Goal: Navigation & Orientation: Find specific page/section

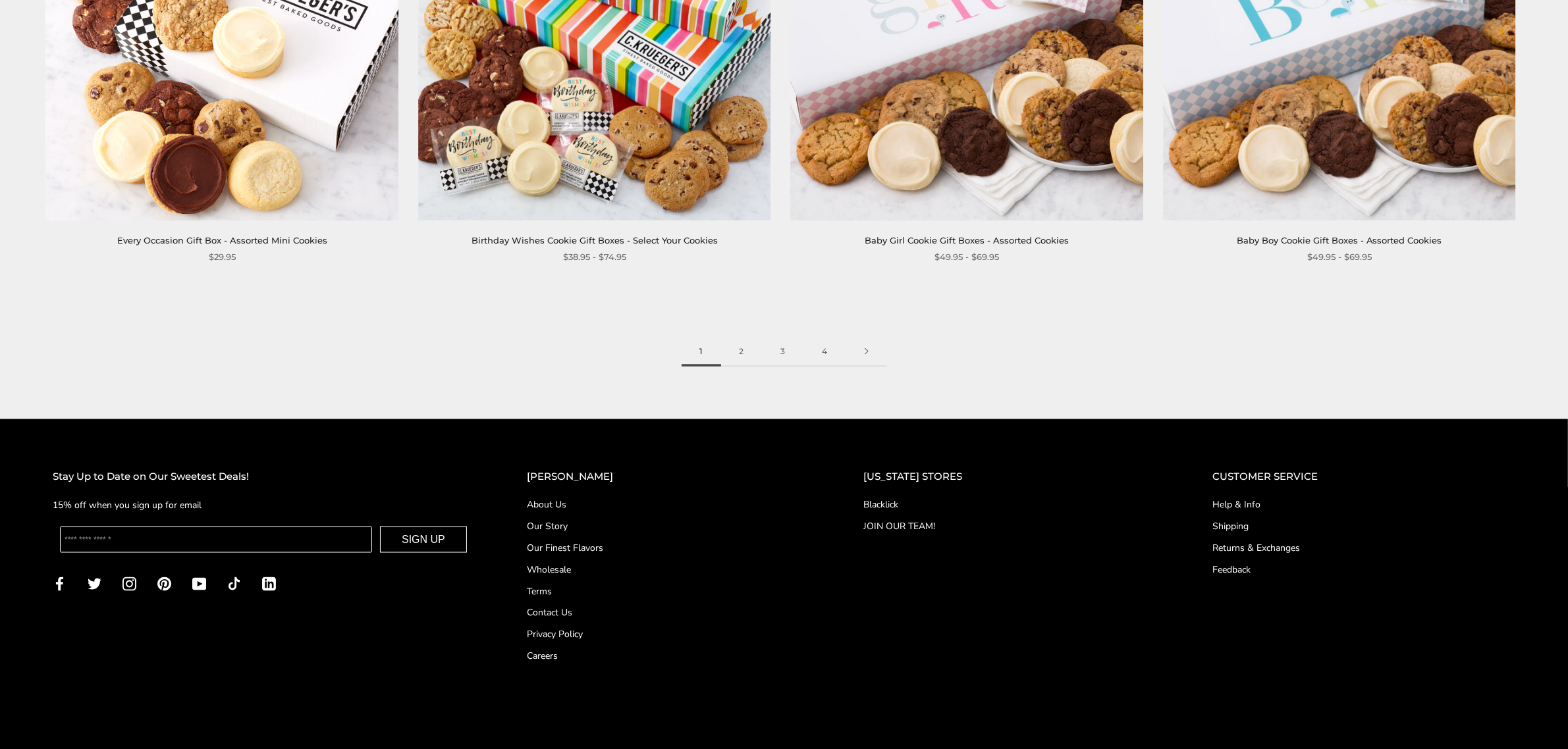
scroll to position [2572, 0]
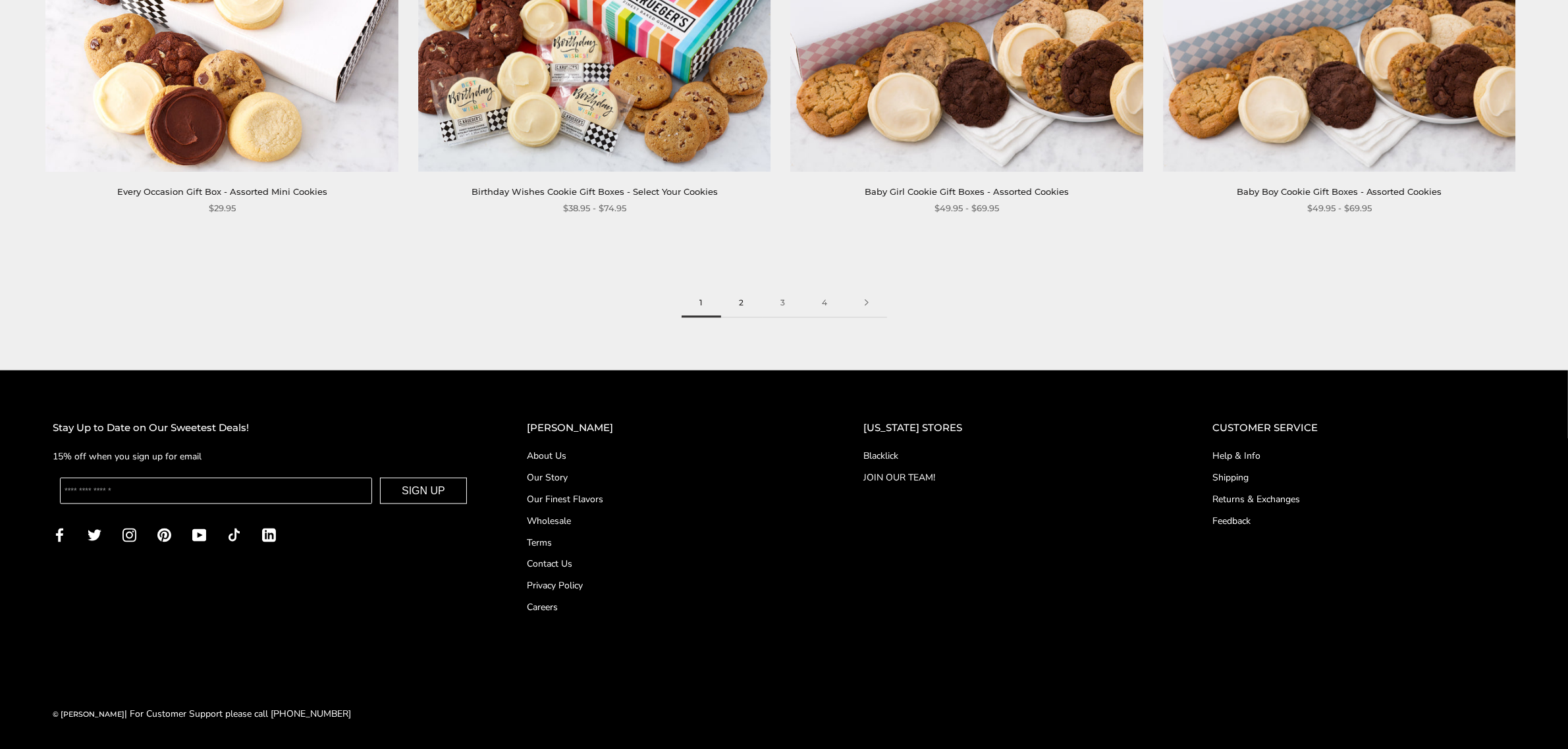
click at [743, 304] on link "2" at bounding box center [742, 303] width 41 height 30
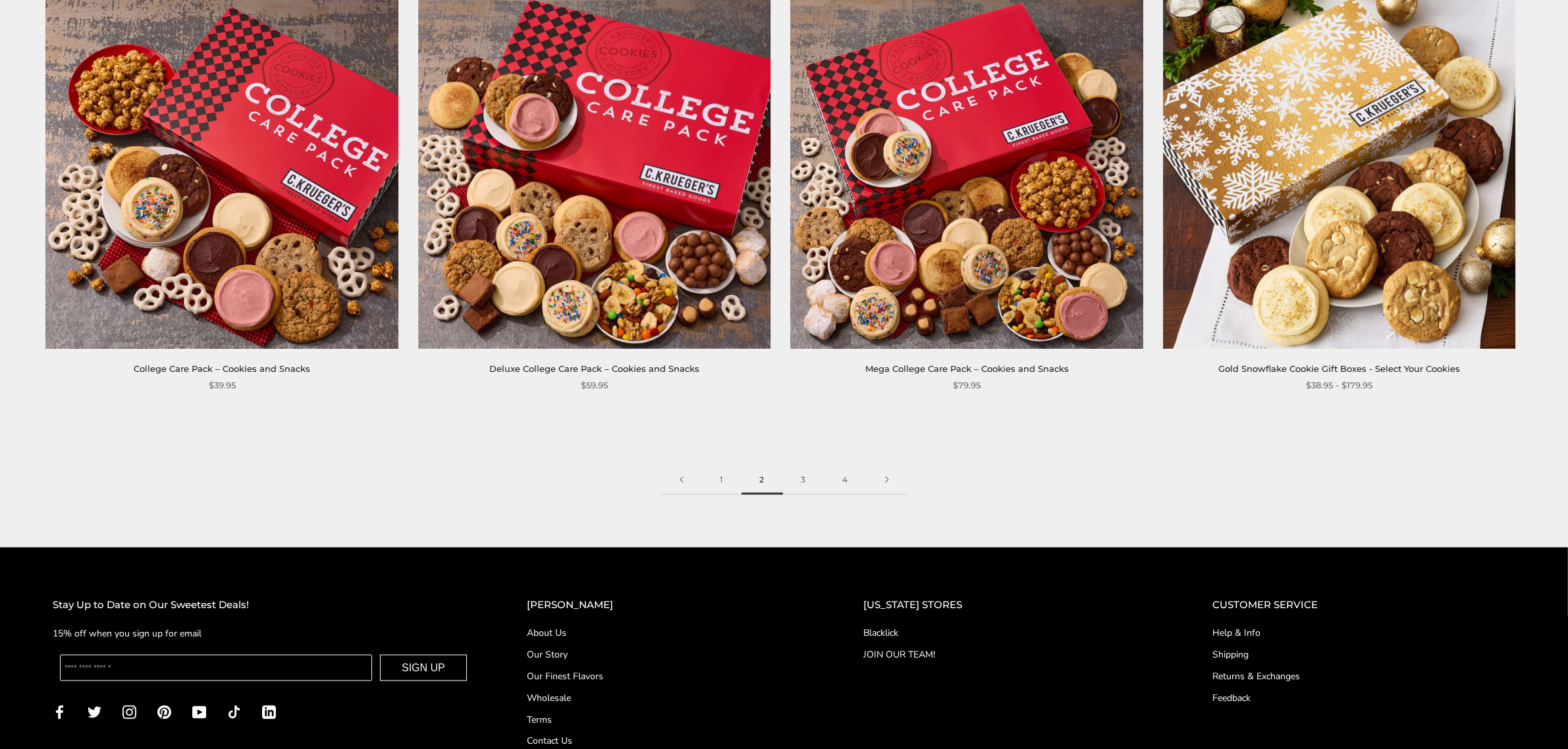
scroll to position [2572, 0]
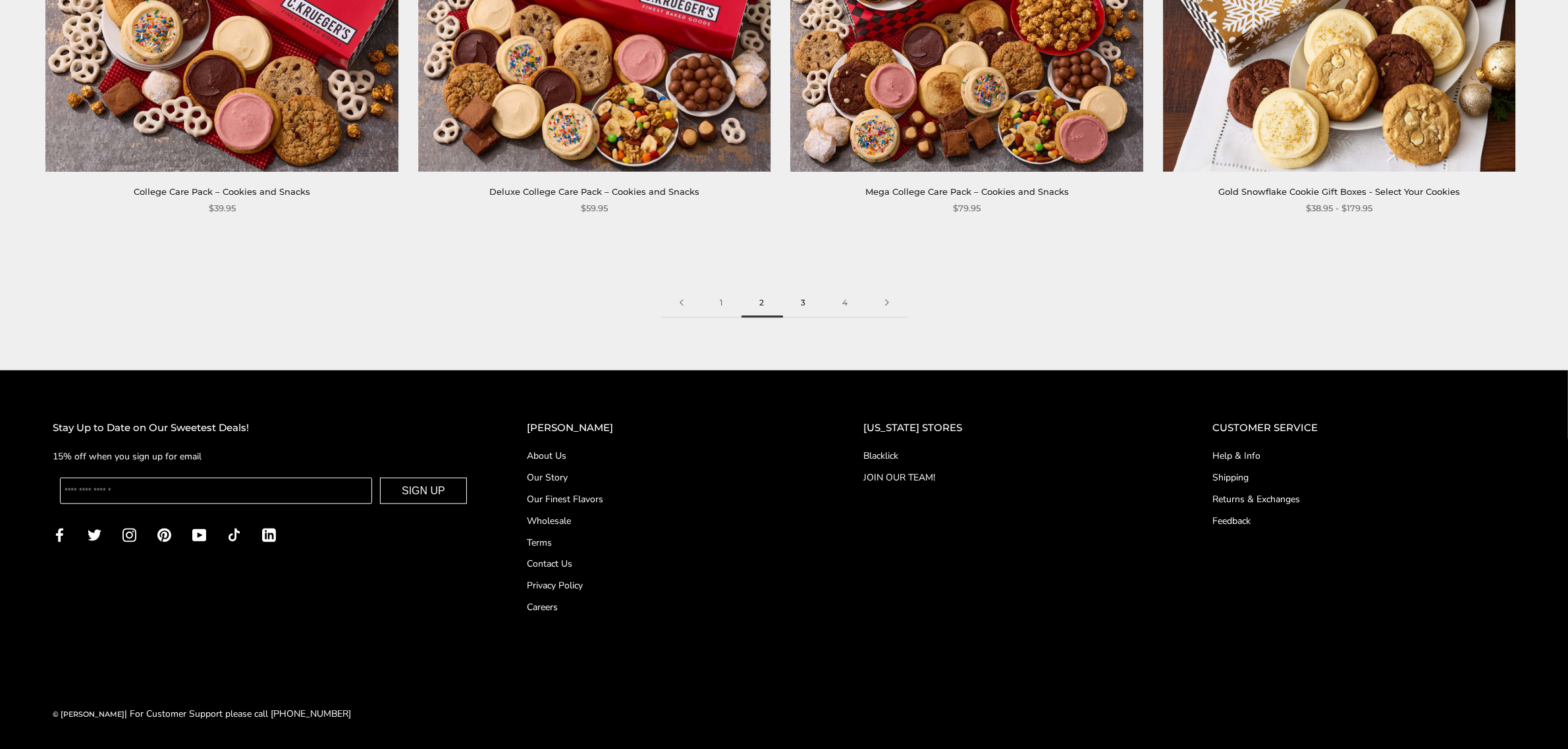
click at [805, 303] on link "3" at bounding box center [804, 303] width 41 height 30
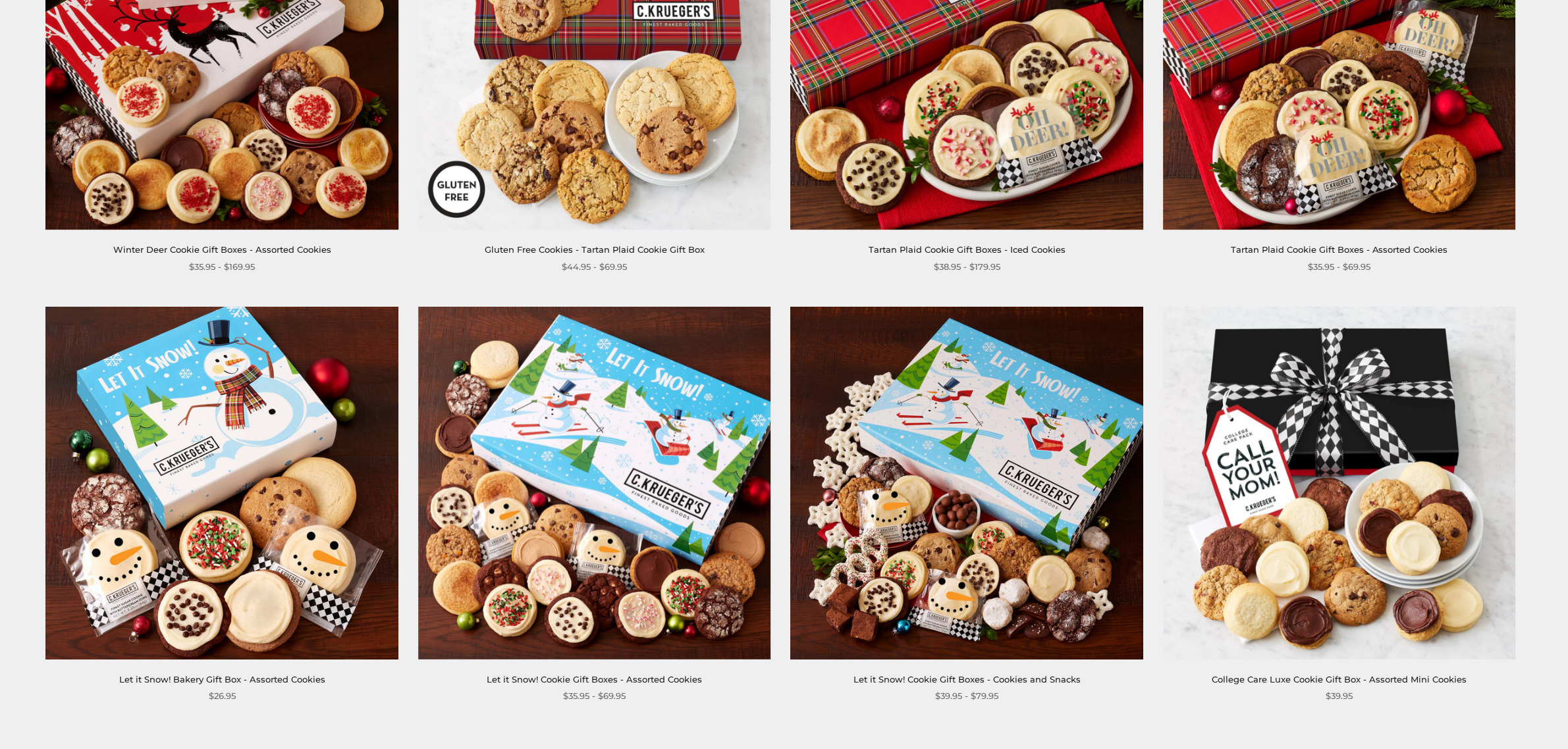
scroll to position [2524, 0]
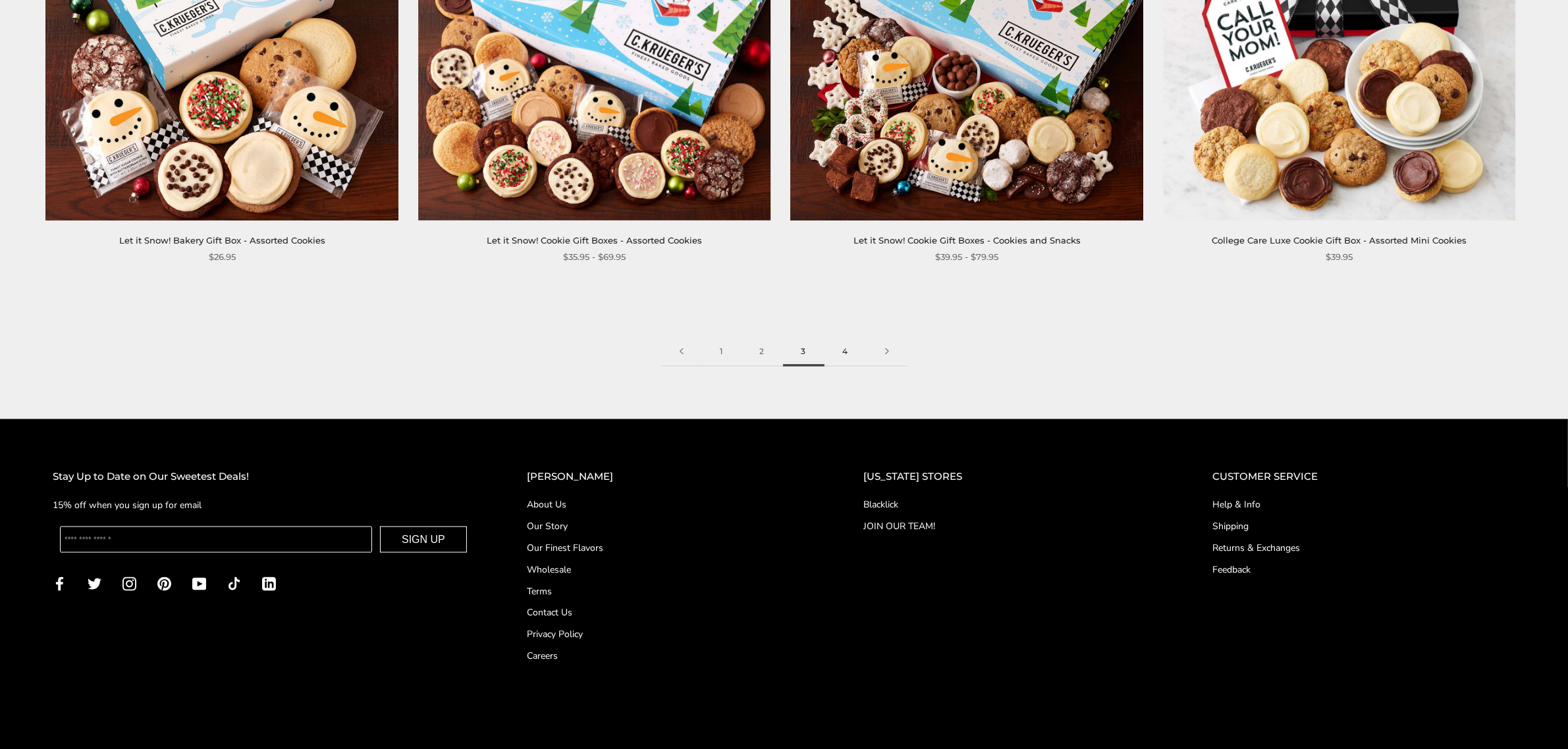
click at [850, 350] on link "4" at bounding box center [845, 352] width 42 height 30
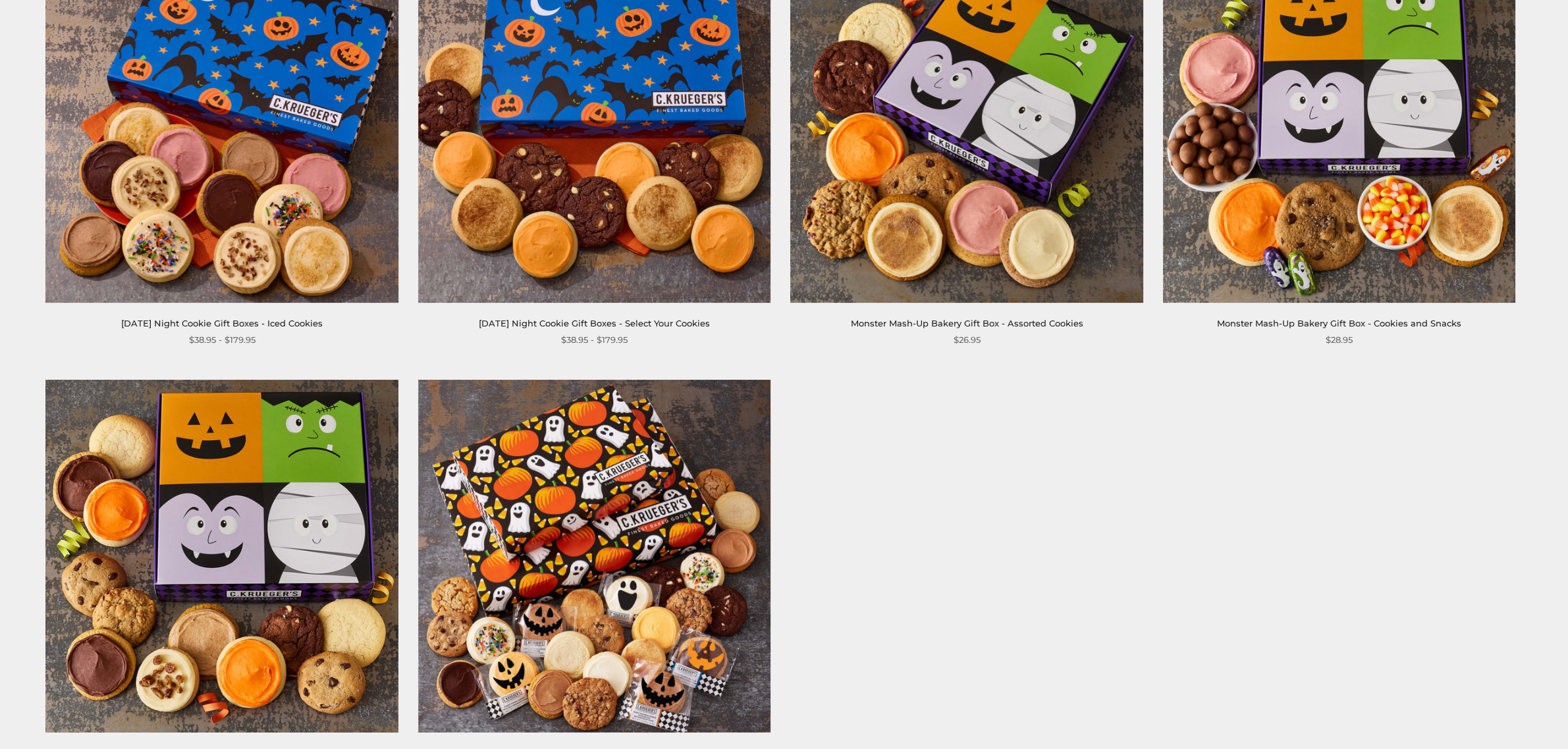
scroll to position [1536, 0]
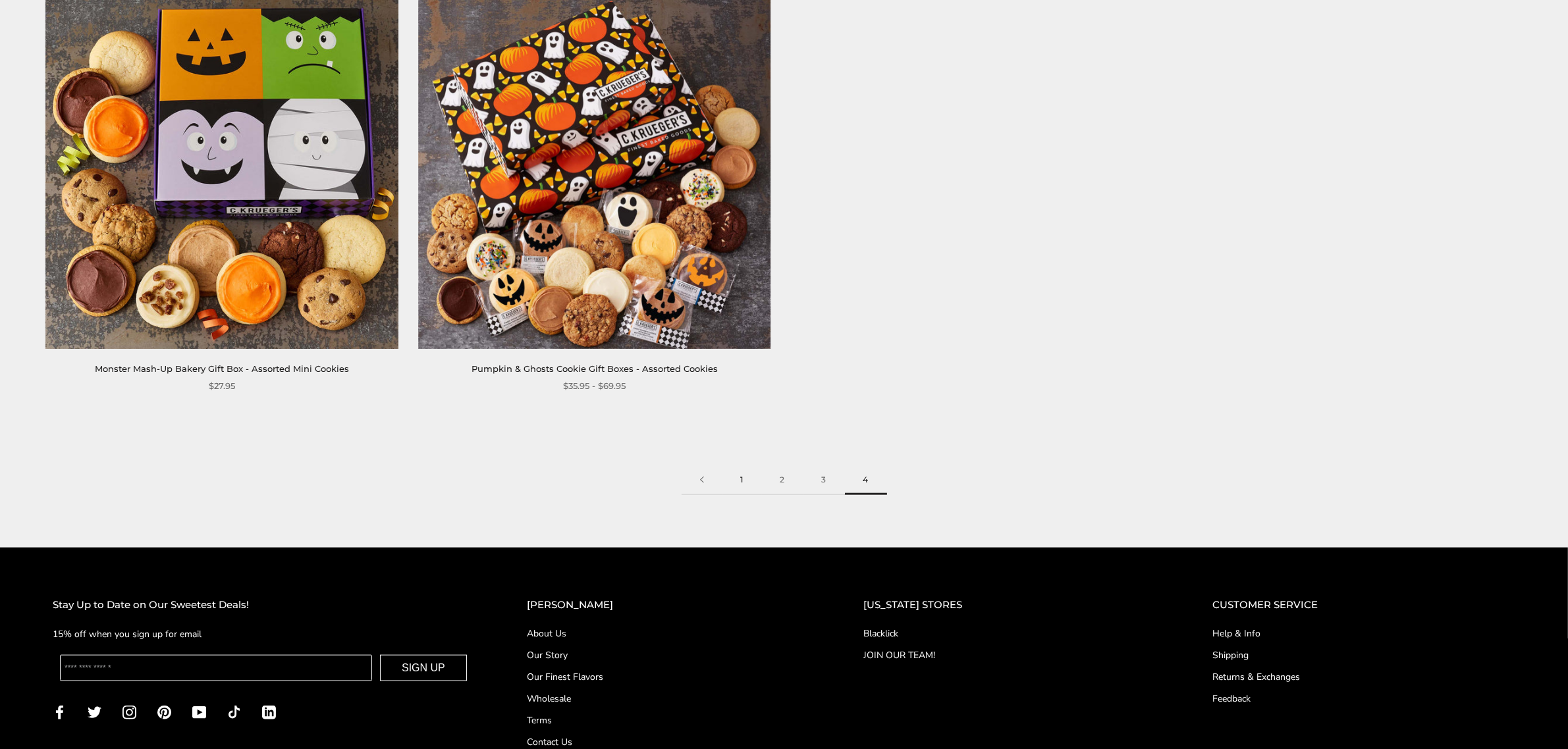
click at [743, 480] on link "1" at bounding box center [743, 480] width 40 height 30
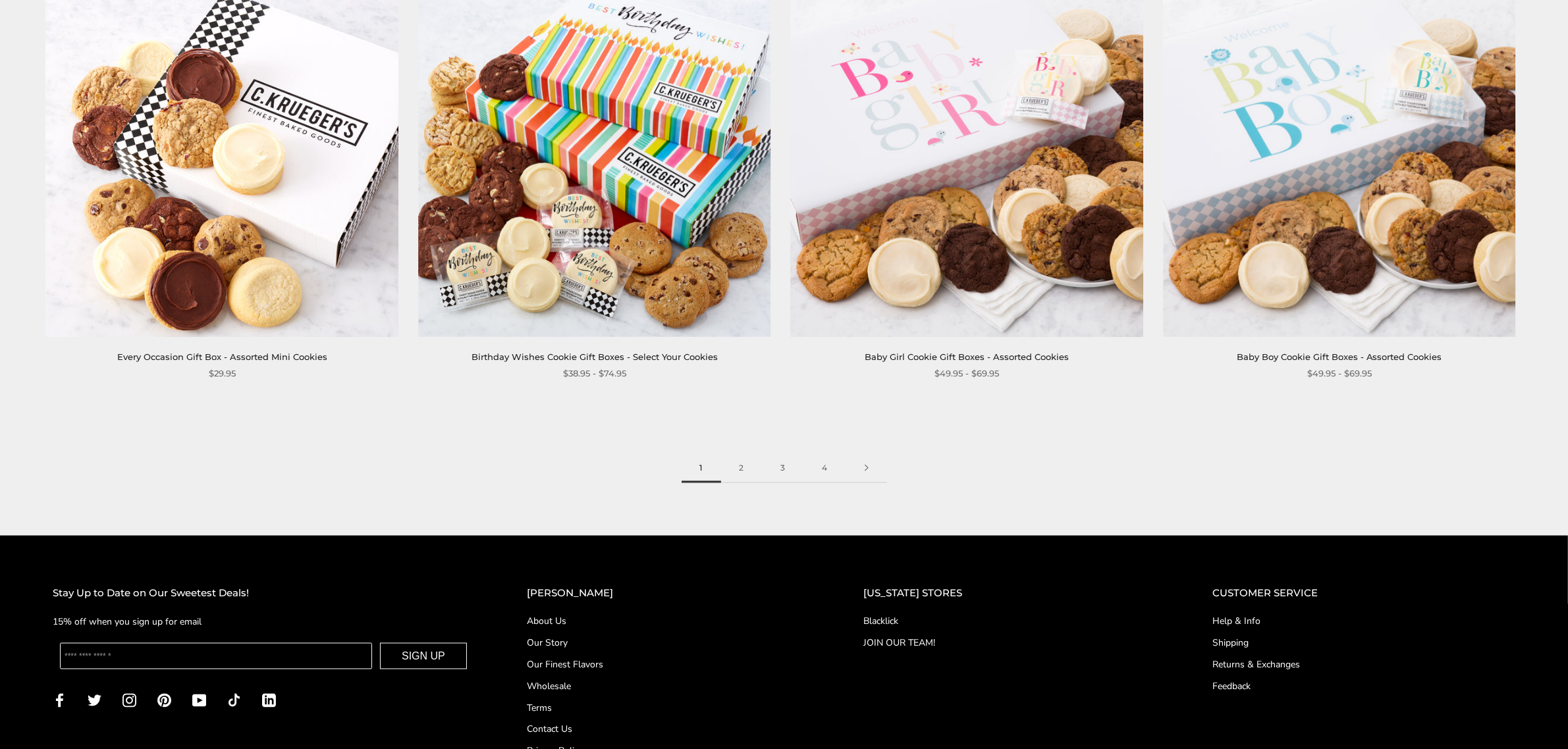
scroll to position [2572, 0]
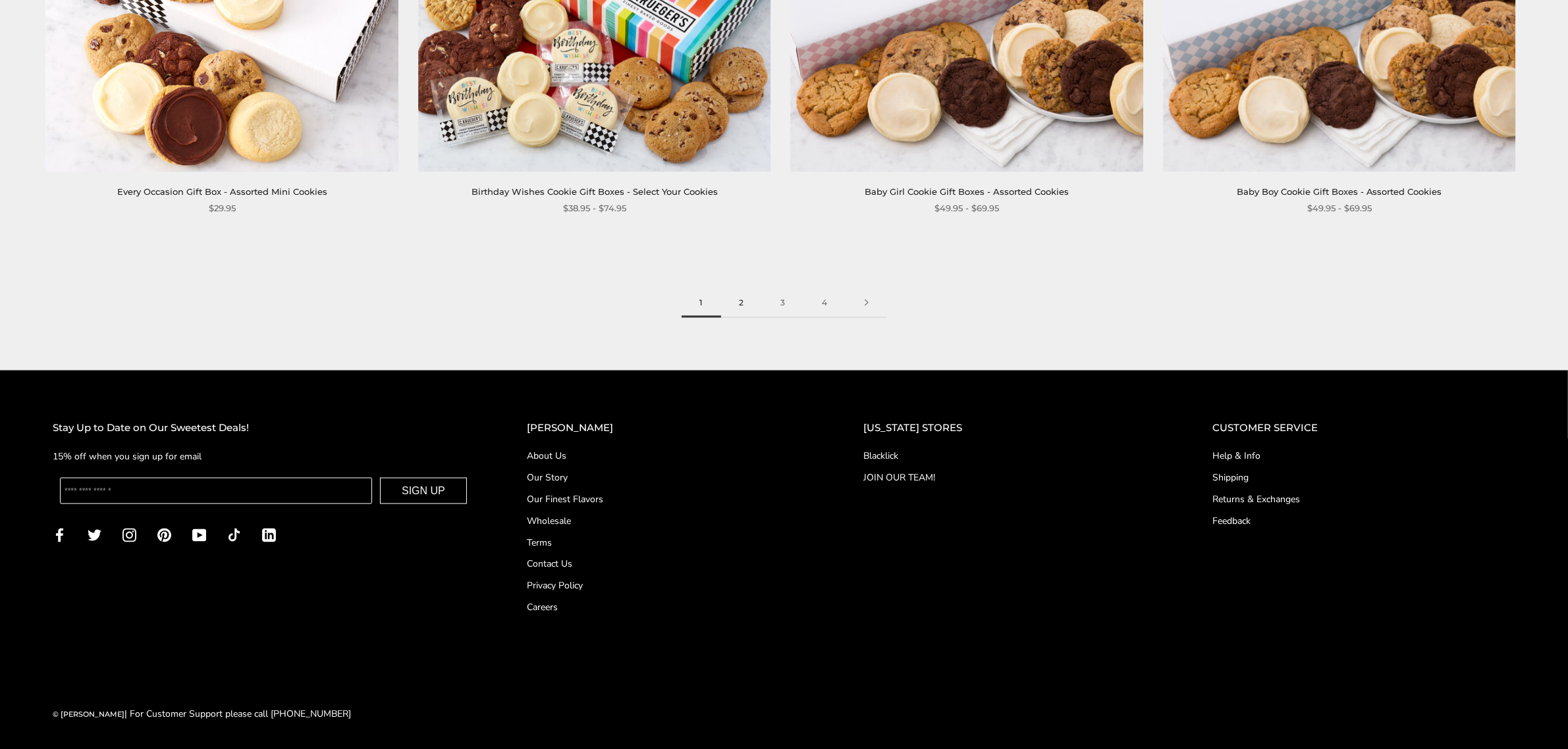
click at [739, 300] on link "2" at bounding box center [742, 303] width 41 height 30
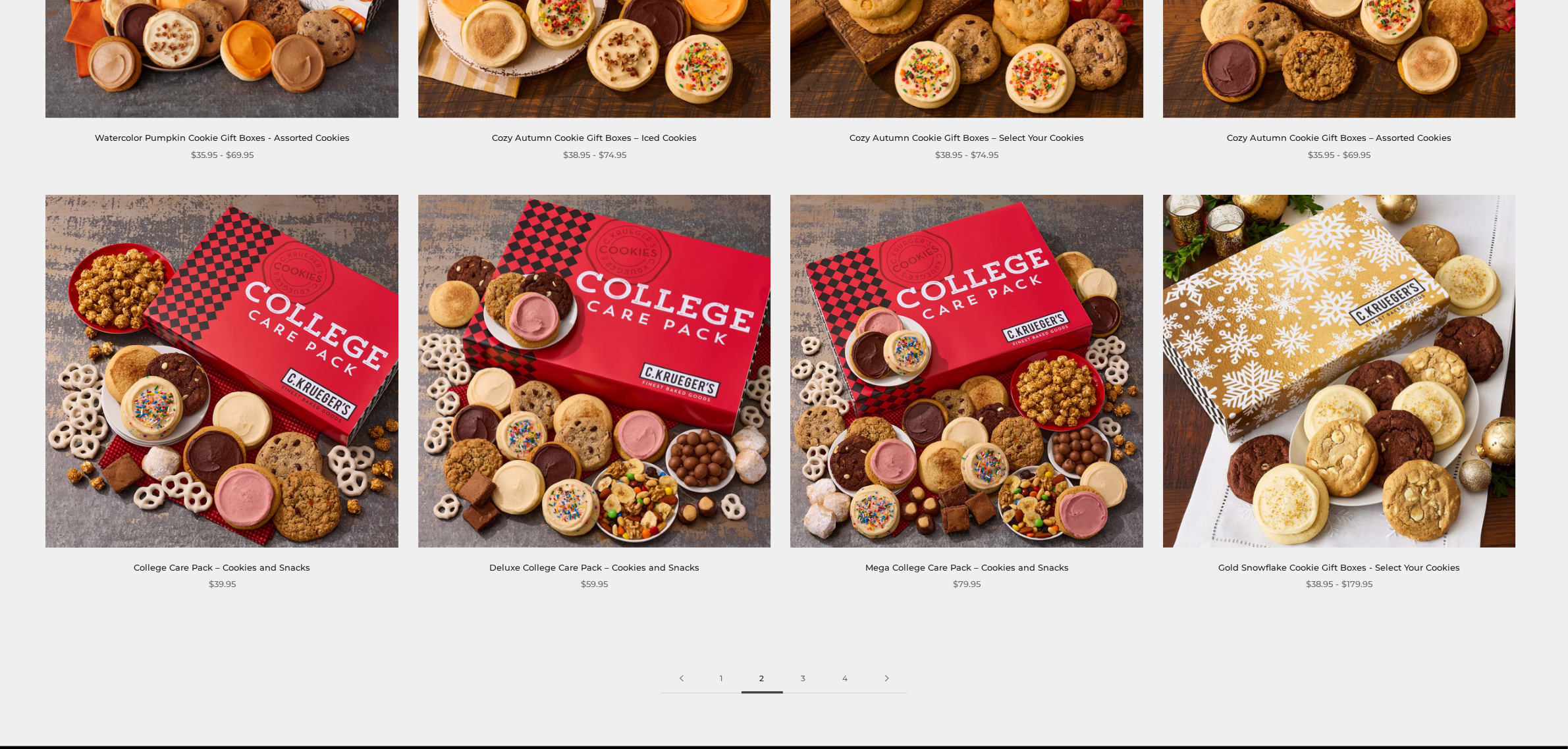
scroll to position [2359, 0]
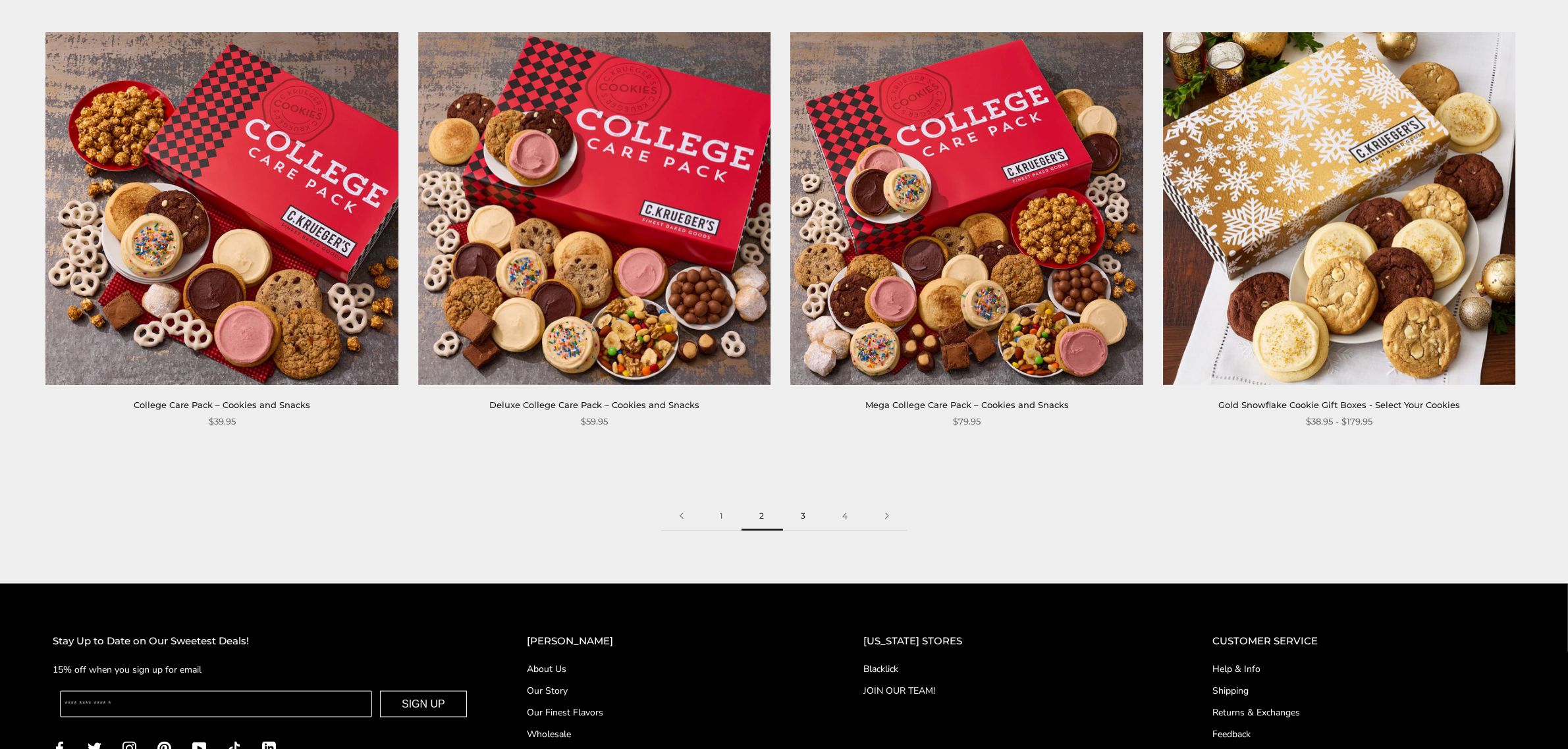
click at [804, 515] on link "3" at bounding box center [804, 517] width 41 height 30
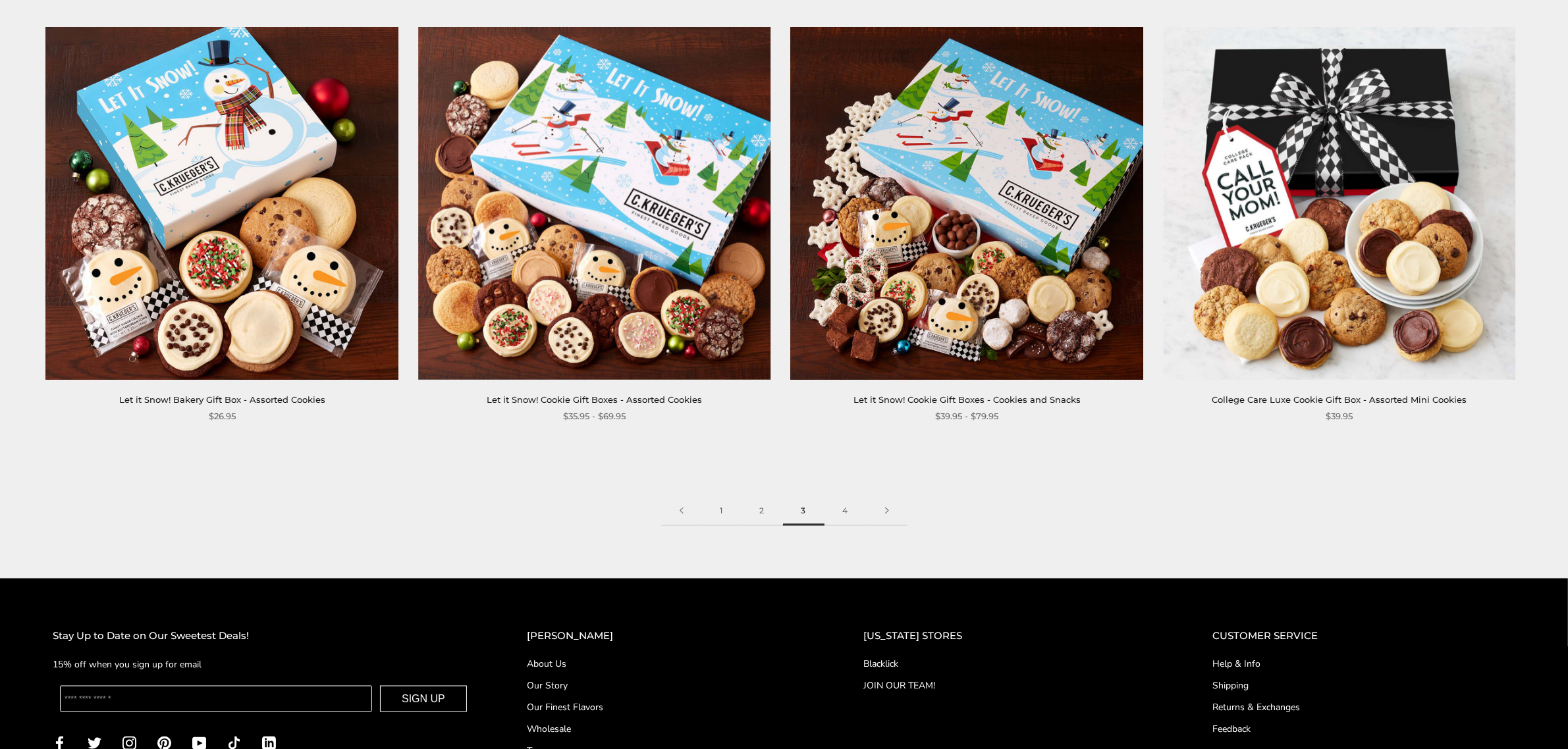
scroll to position [2524, 0]
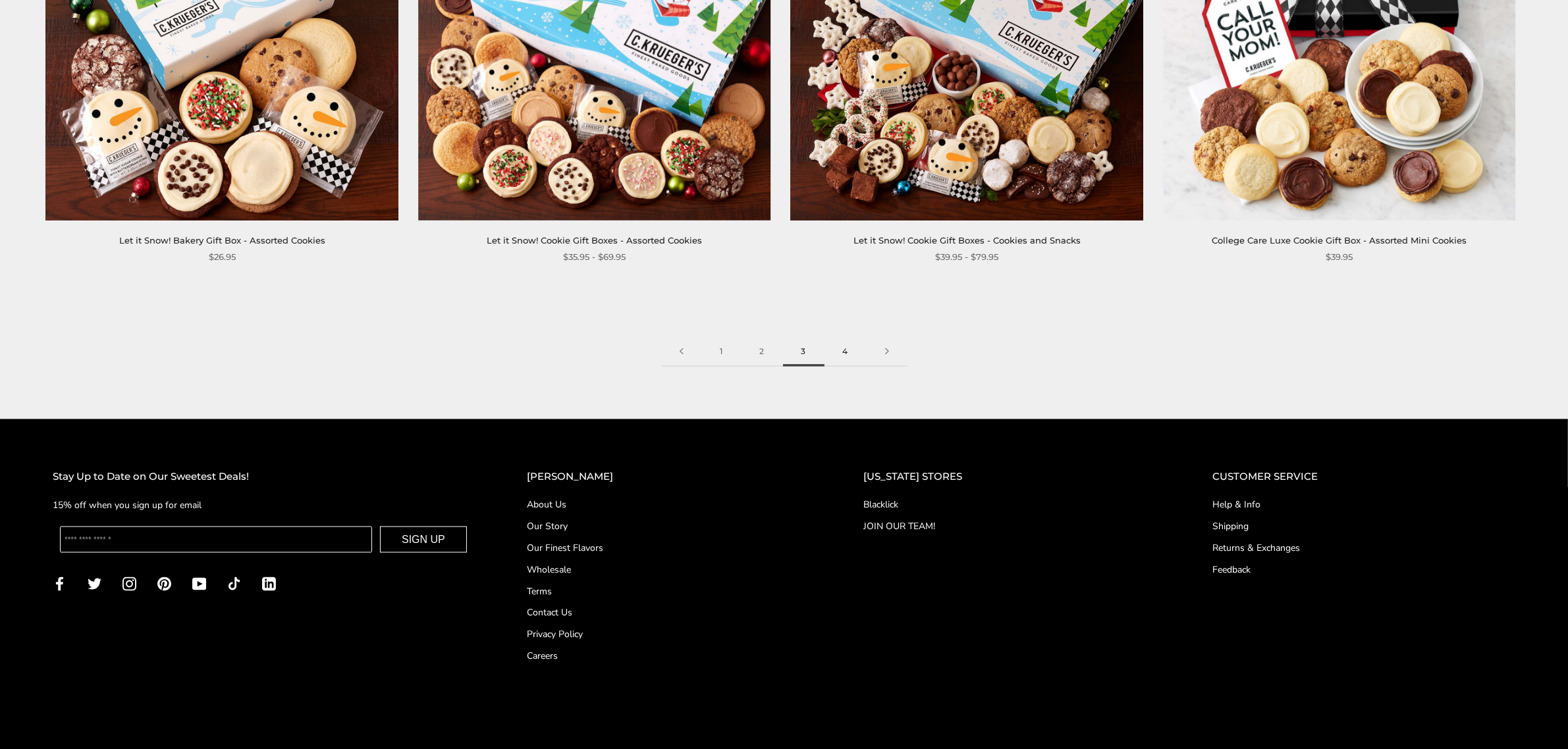
click at [847, 351] on link "4" at bounding box center [845, 352] width 42 height 30
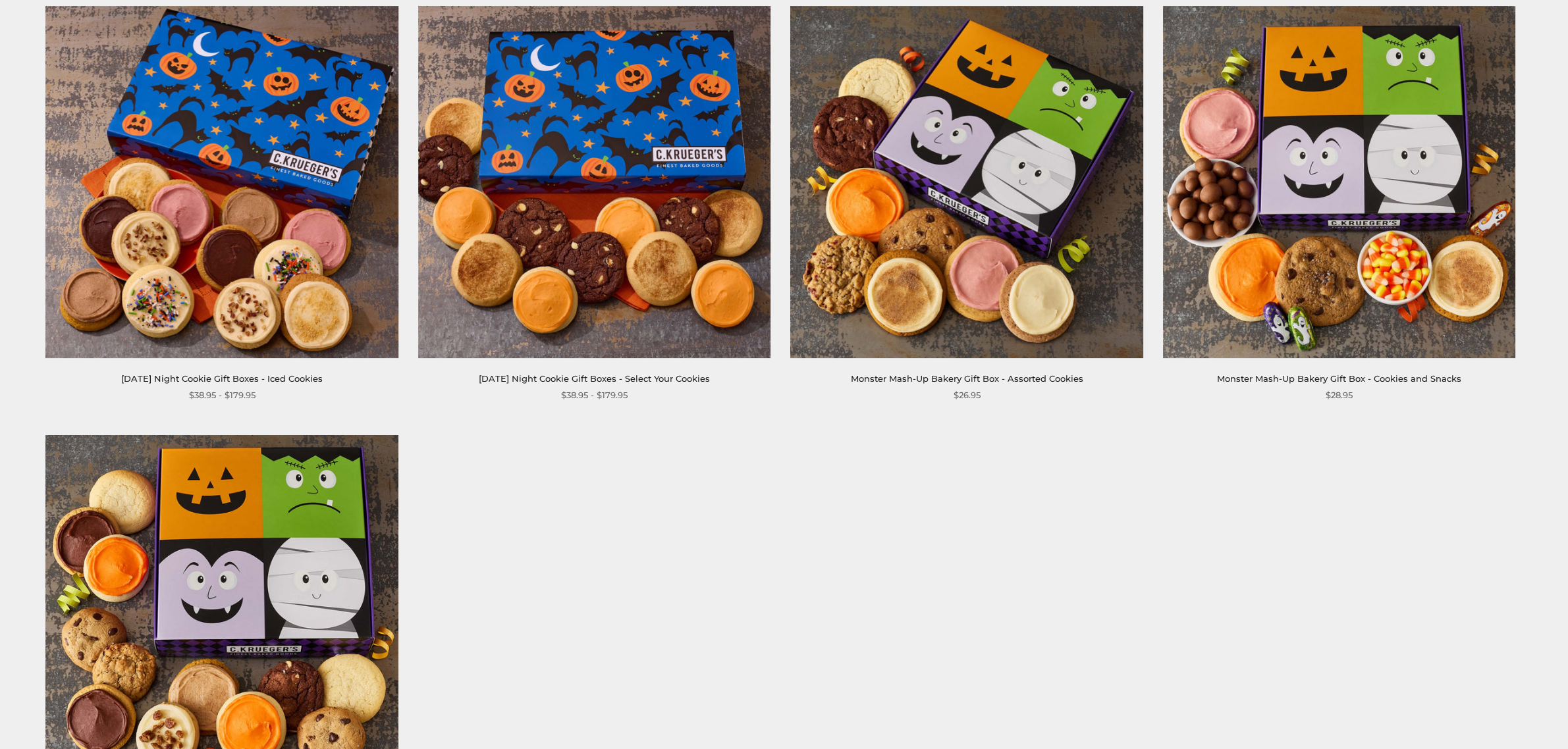
scroll to position [1426, 0]
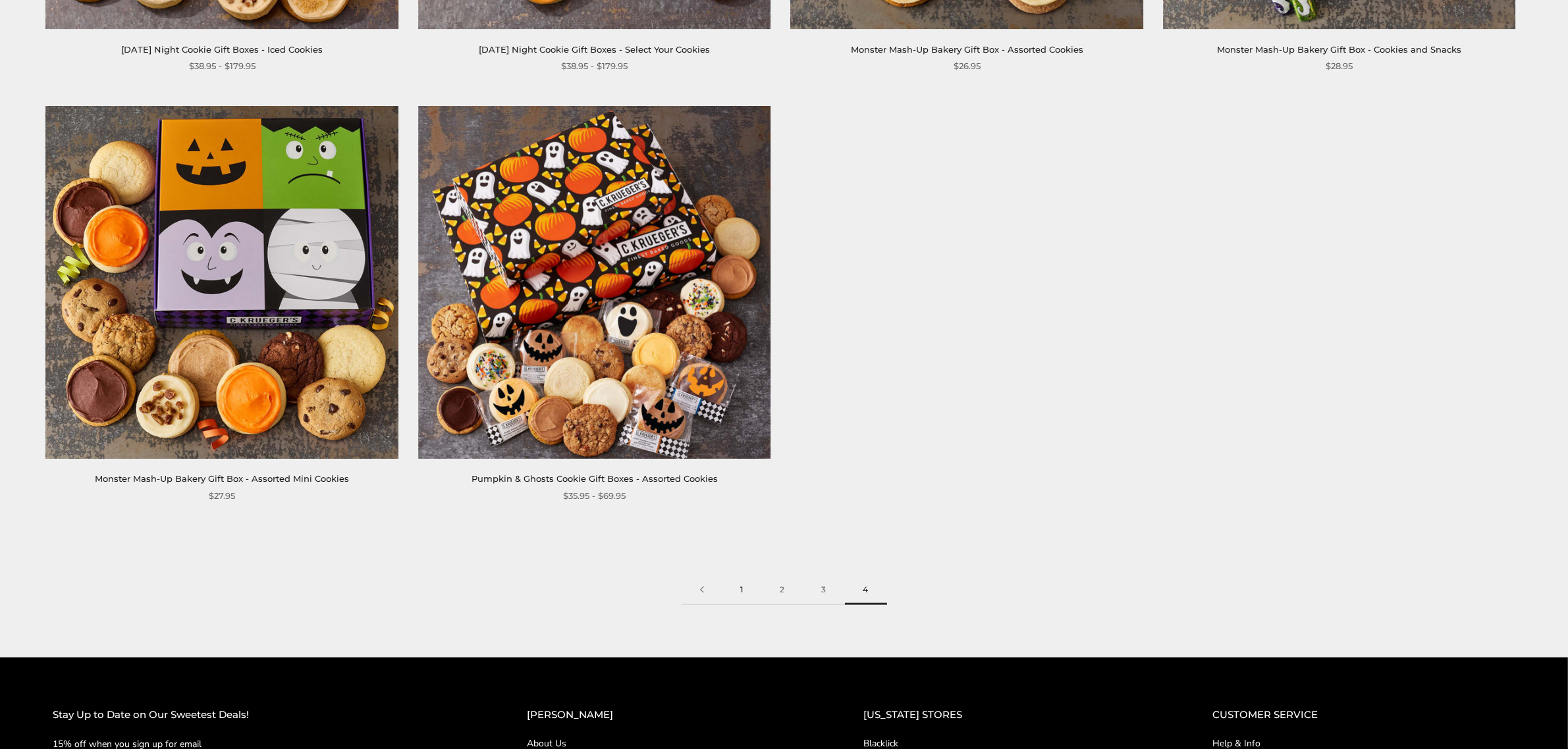
click at [743, 590] on link "1" at bounding box center [743, 590] width 40 height 30
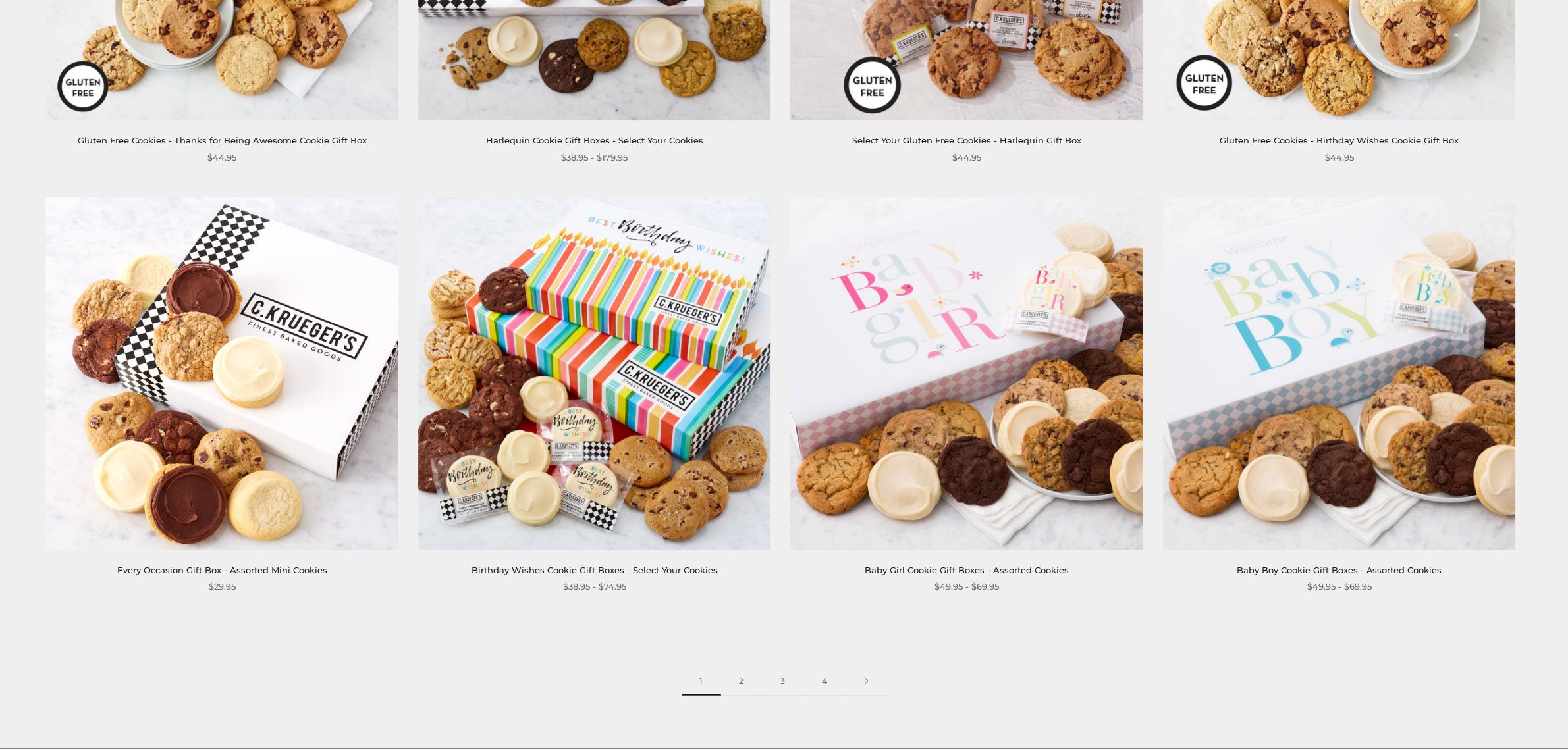
scroll to position [2359, 0]
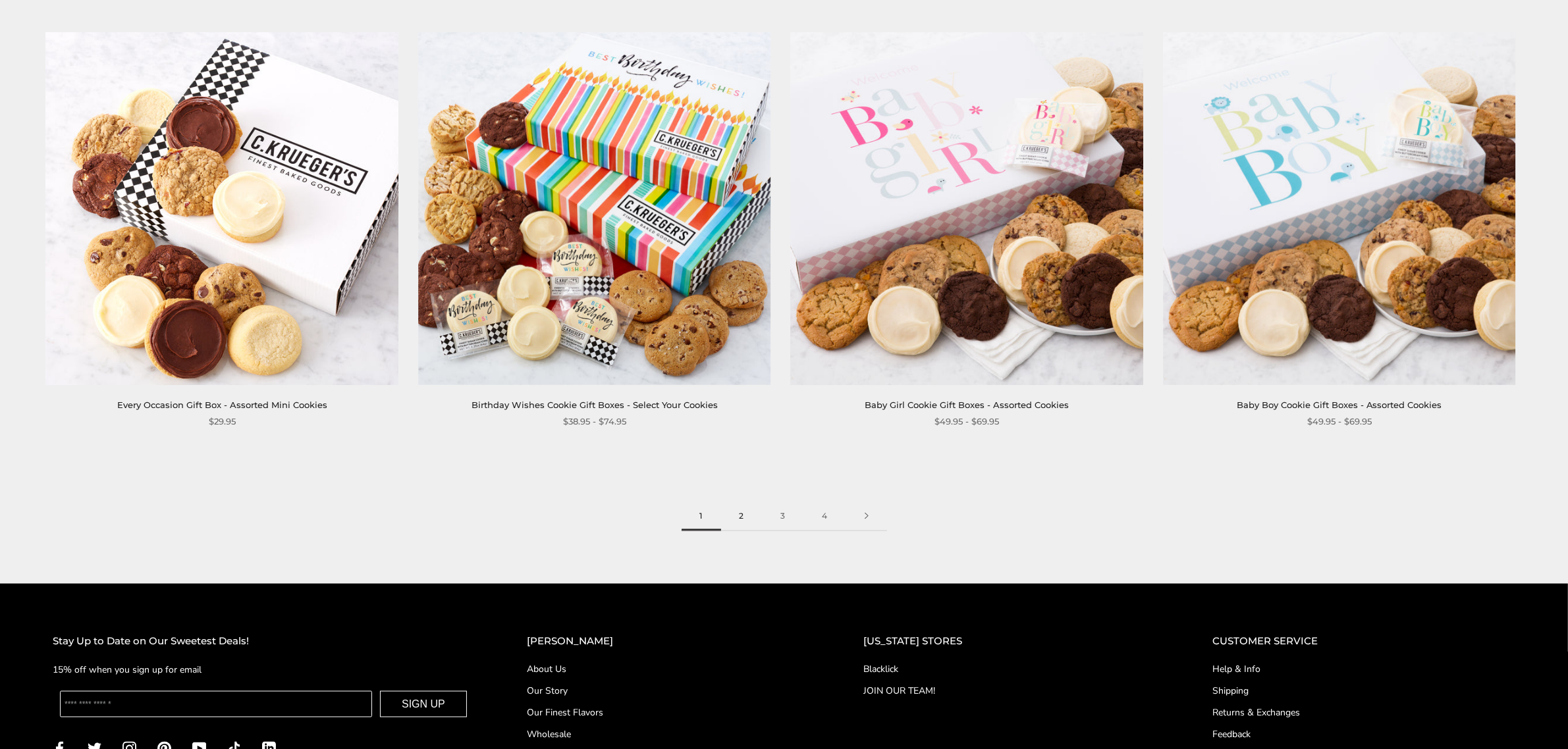
click at [741, 517] on link "2" at bounding box center [742, 517] width 41 height 30
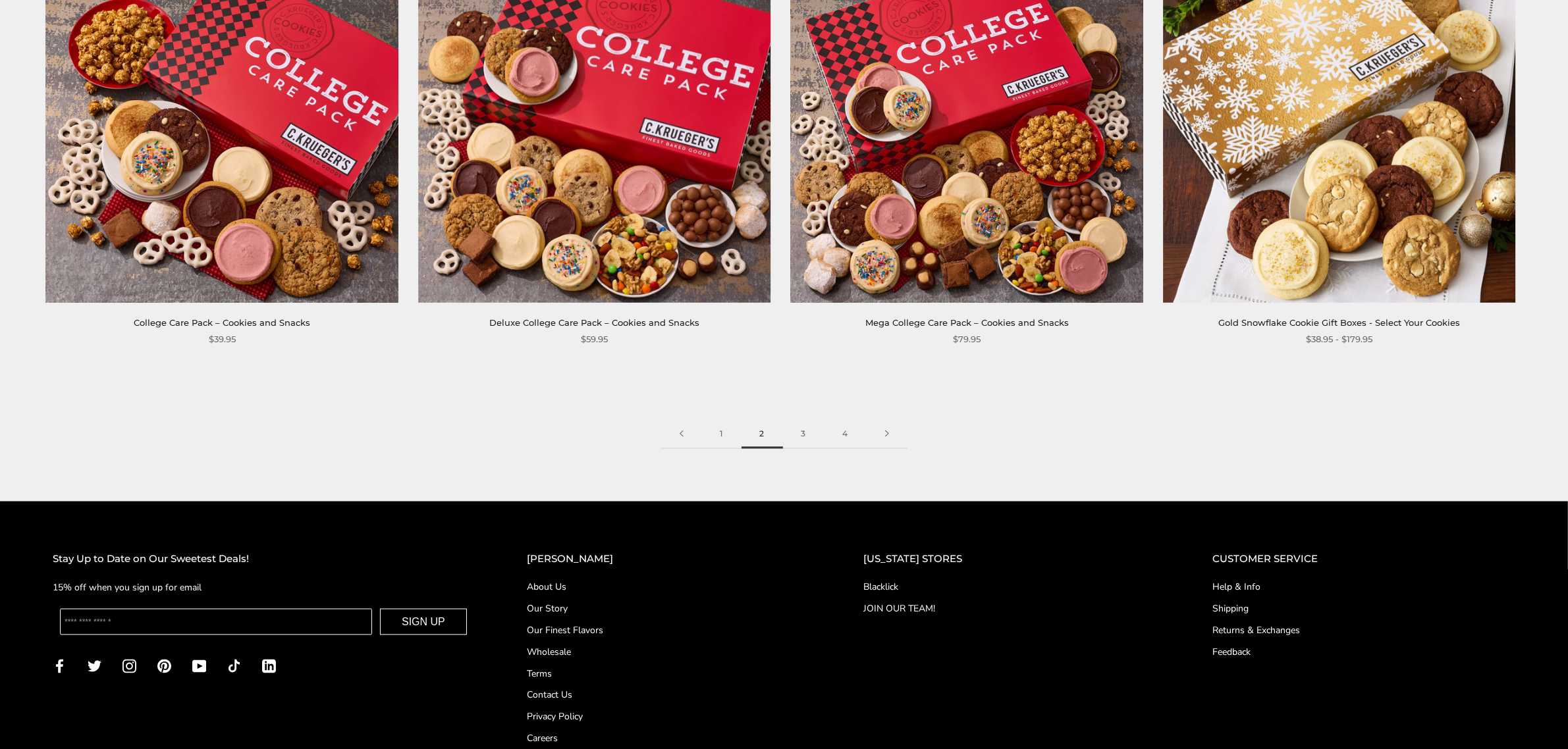
scroll to position [2572, 0]
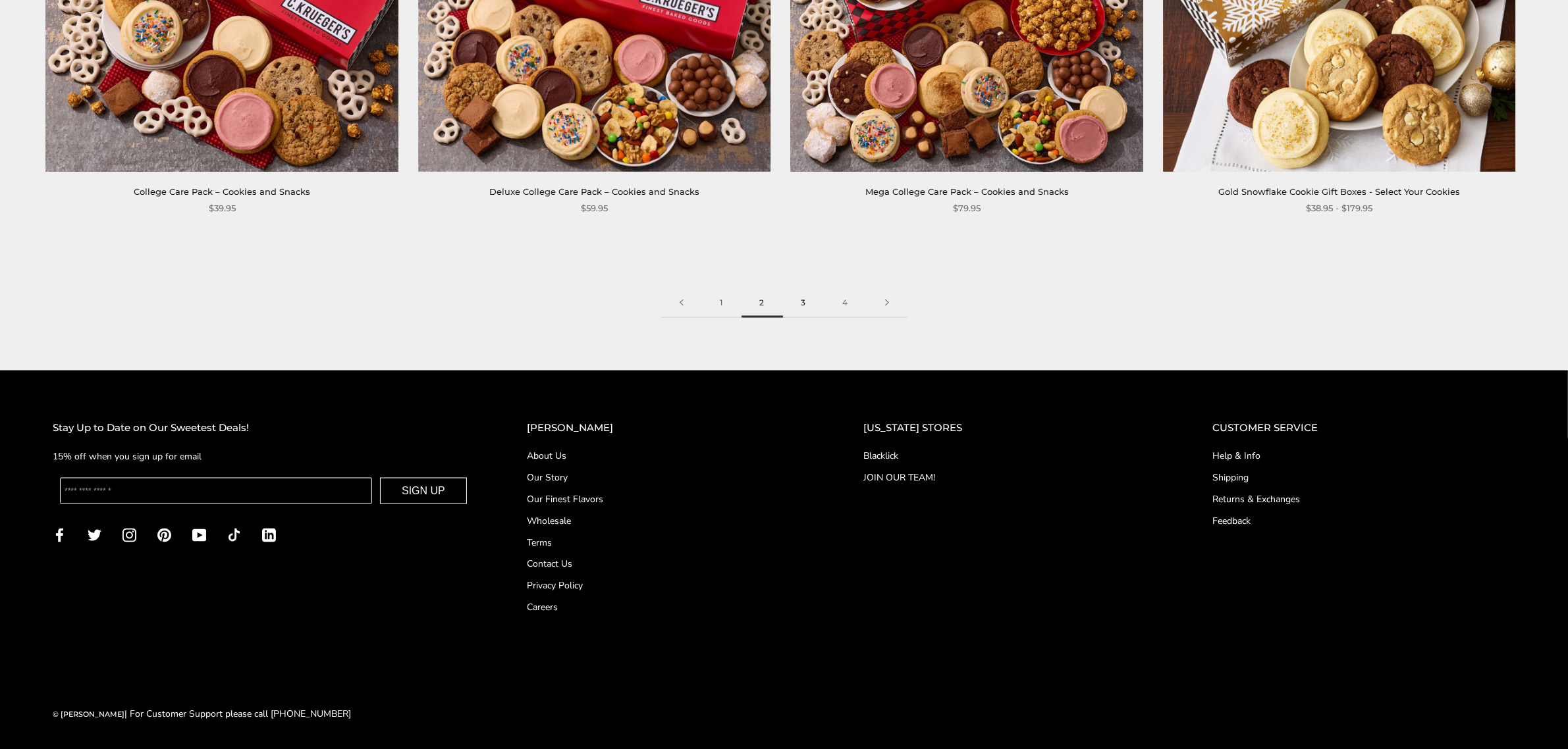
click at [811, 301] on link "3" at bounding box center [804, 303] width 41 height 30
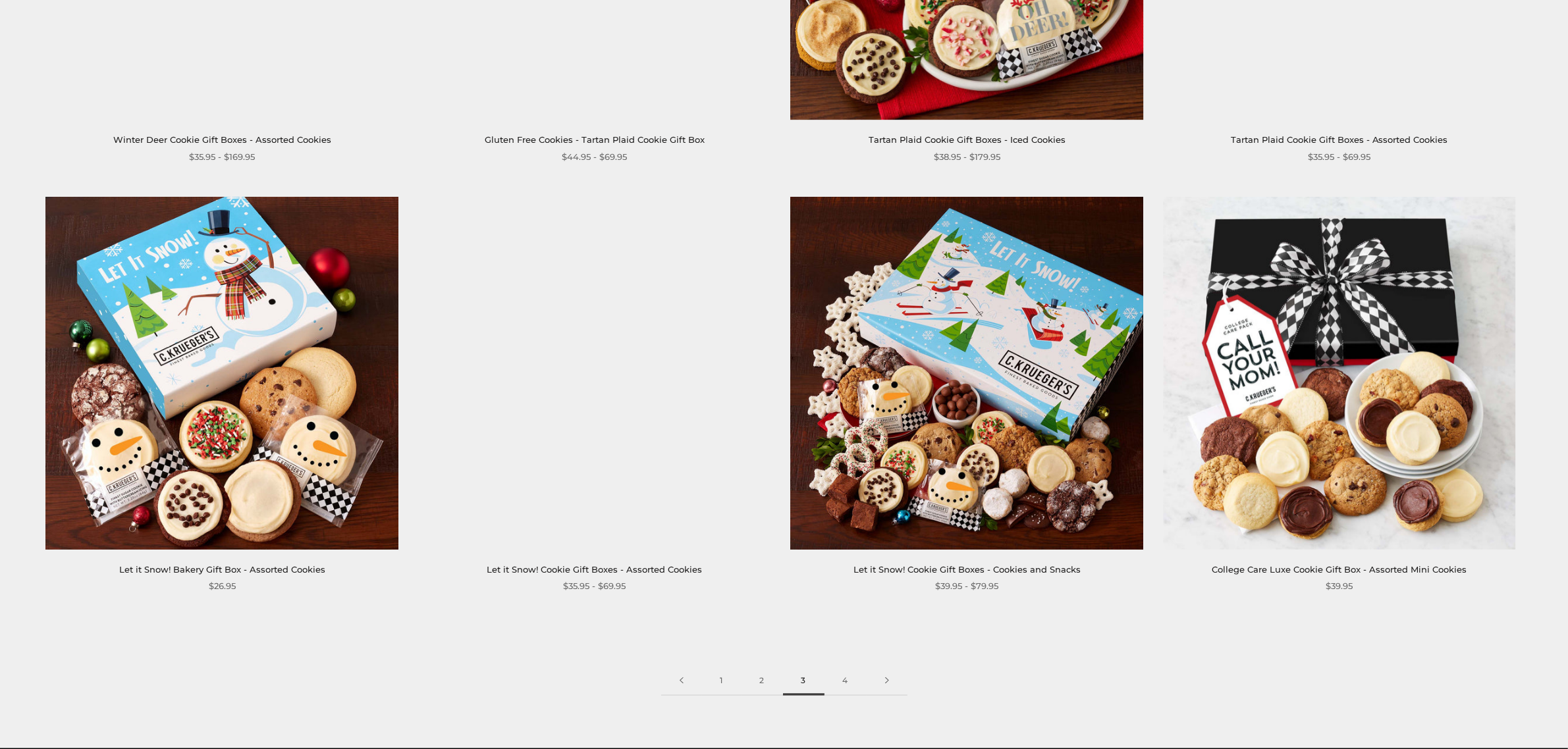
scroll to position [2469, 0]
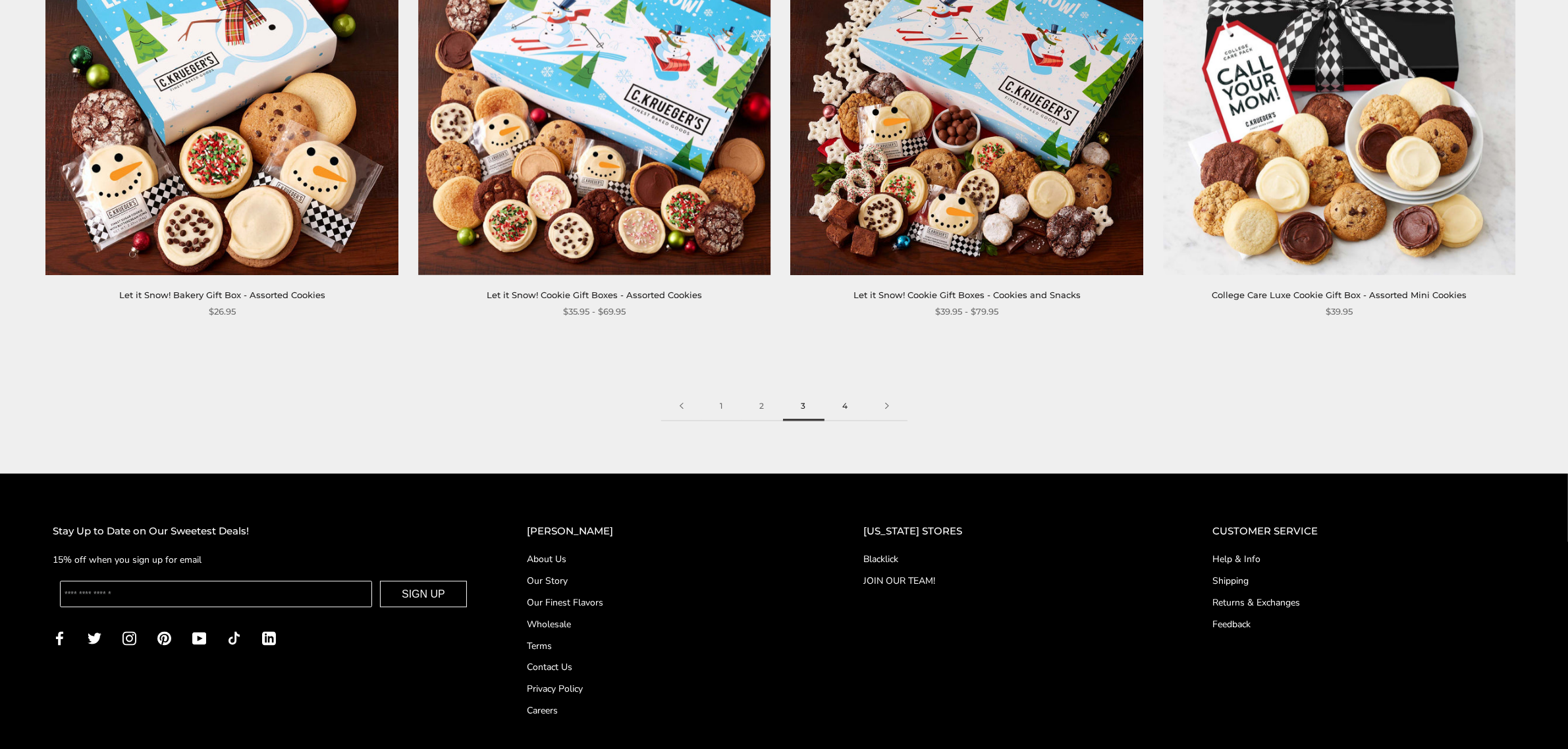
click at [845, 407] on link "4" at bounding box center [845, 407] width 42 height 30
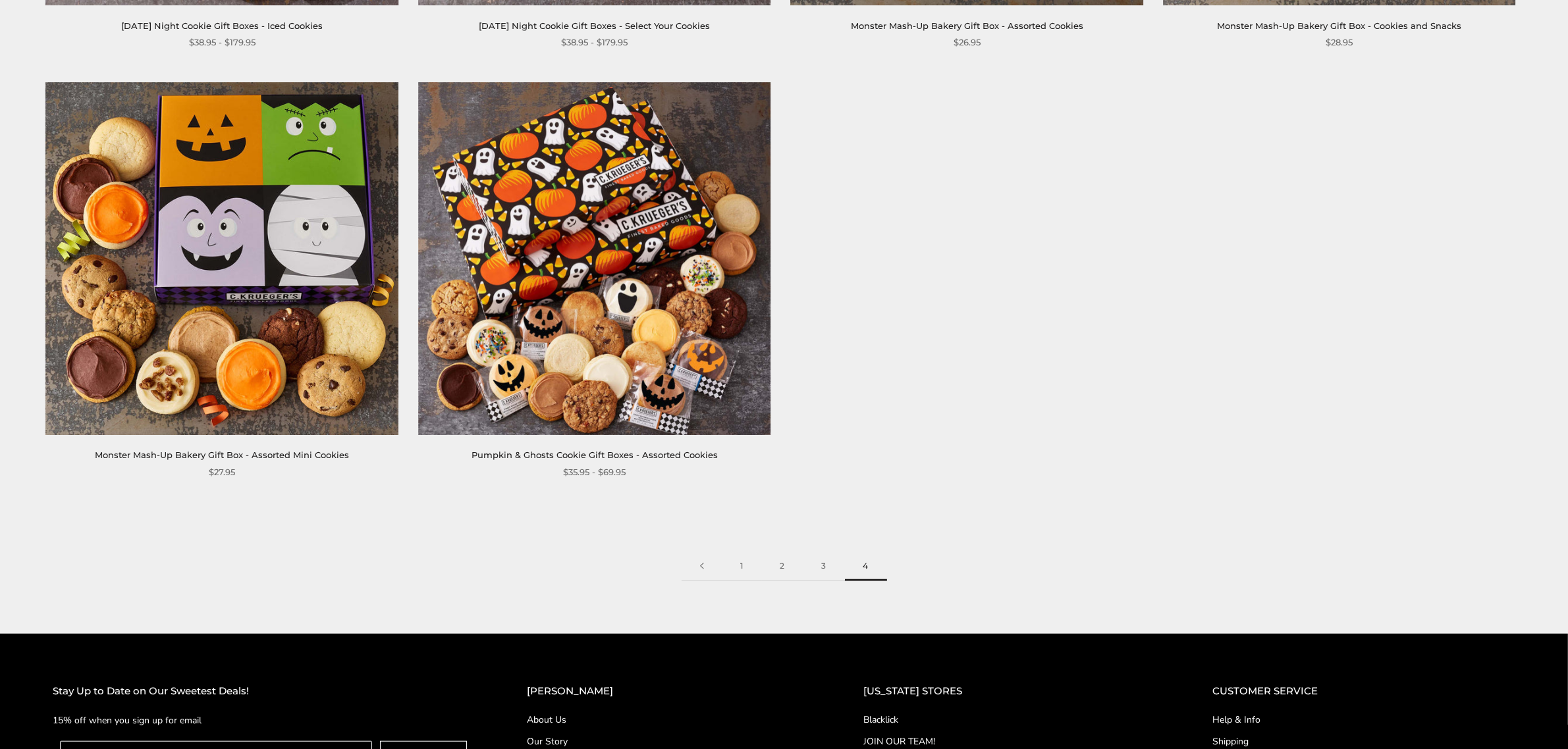
scroll to position [1481, 0]
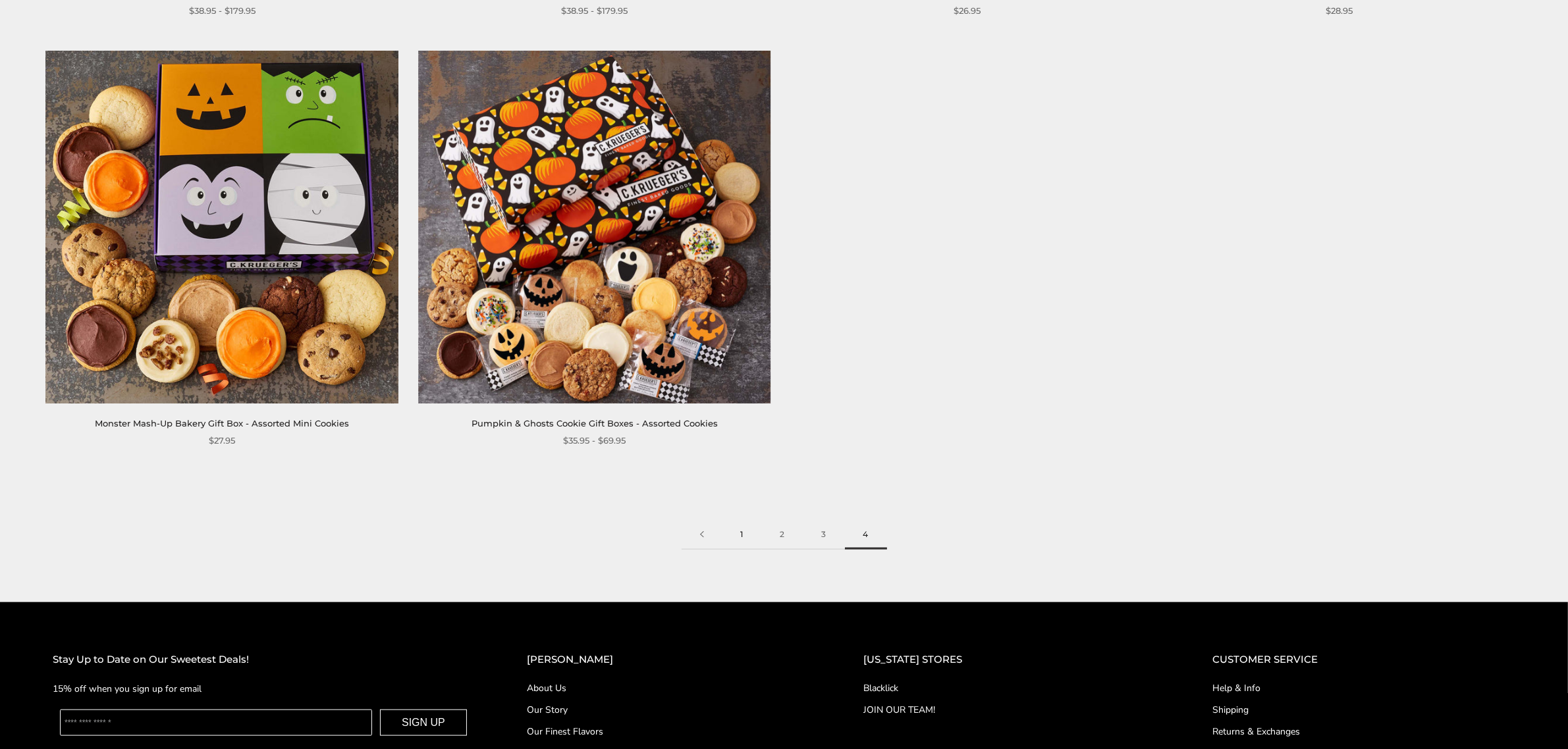
click at [746, 534] on link "1" at bounding box center [743, 535] width 40 height 30
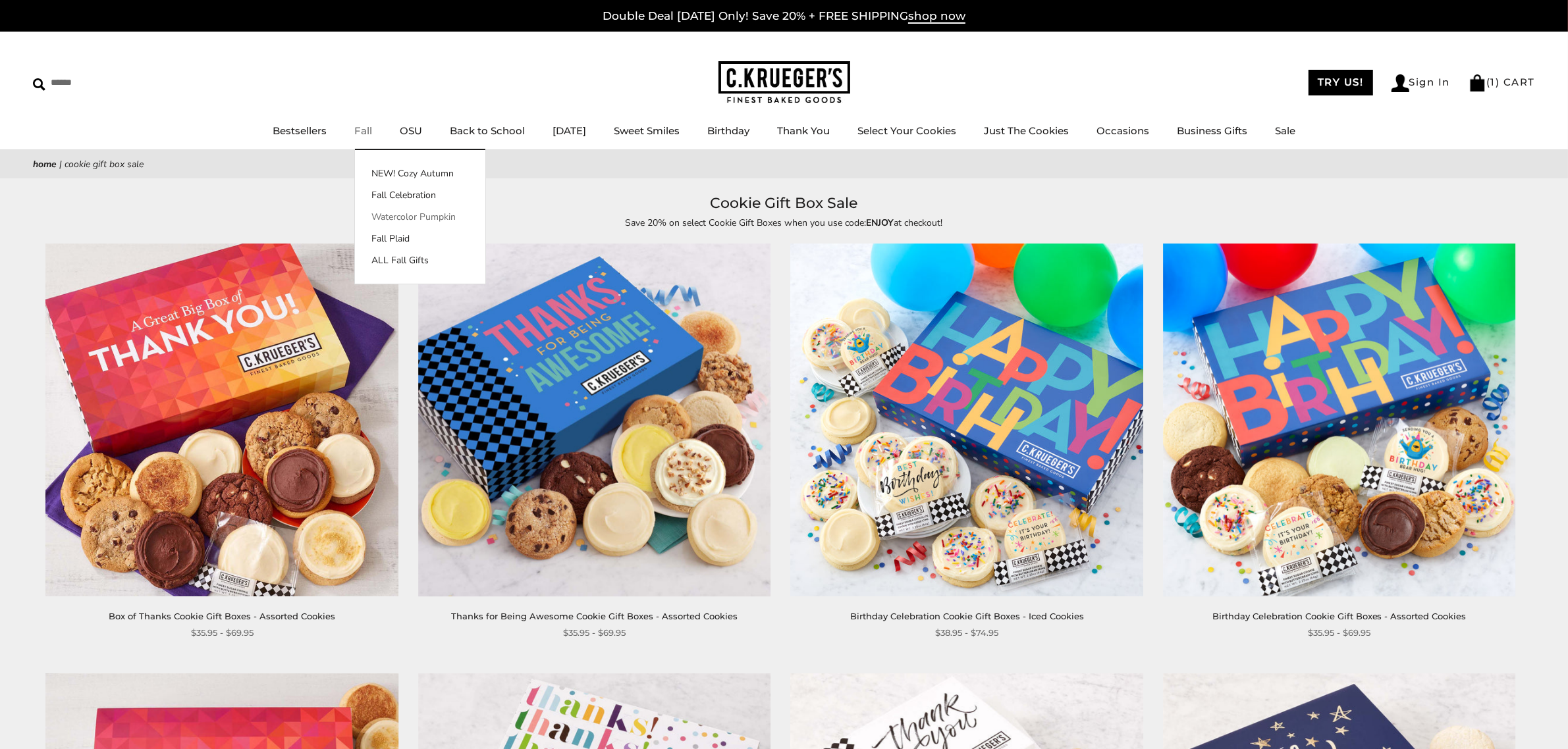
click at [386, 214] on link "Watercolor Pumpkin" at bounding box center [420, 217] width 131 height 14
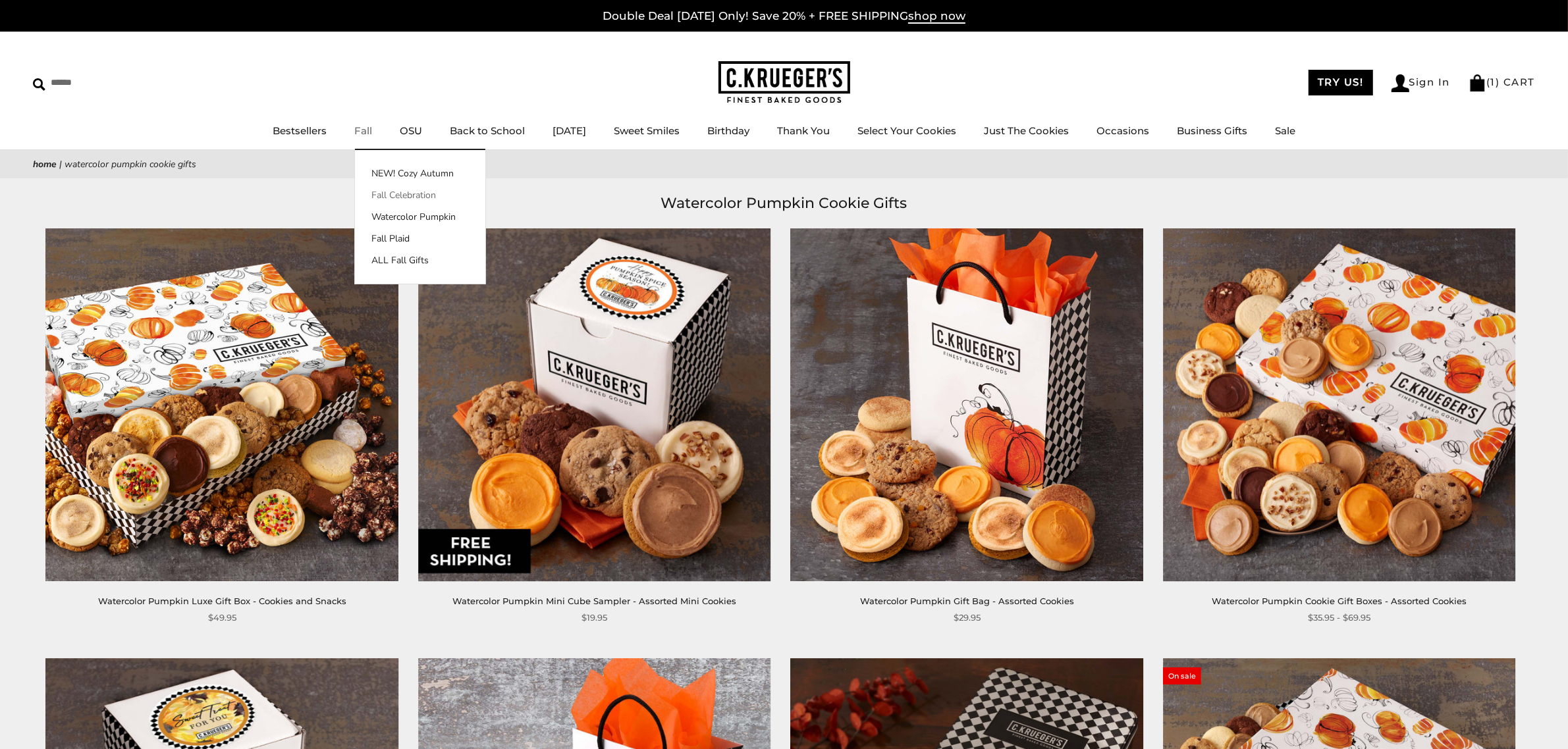
click at [394, 192] on link "Fall Celebration" at bounding box center [420, 195] width 131 height 14
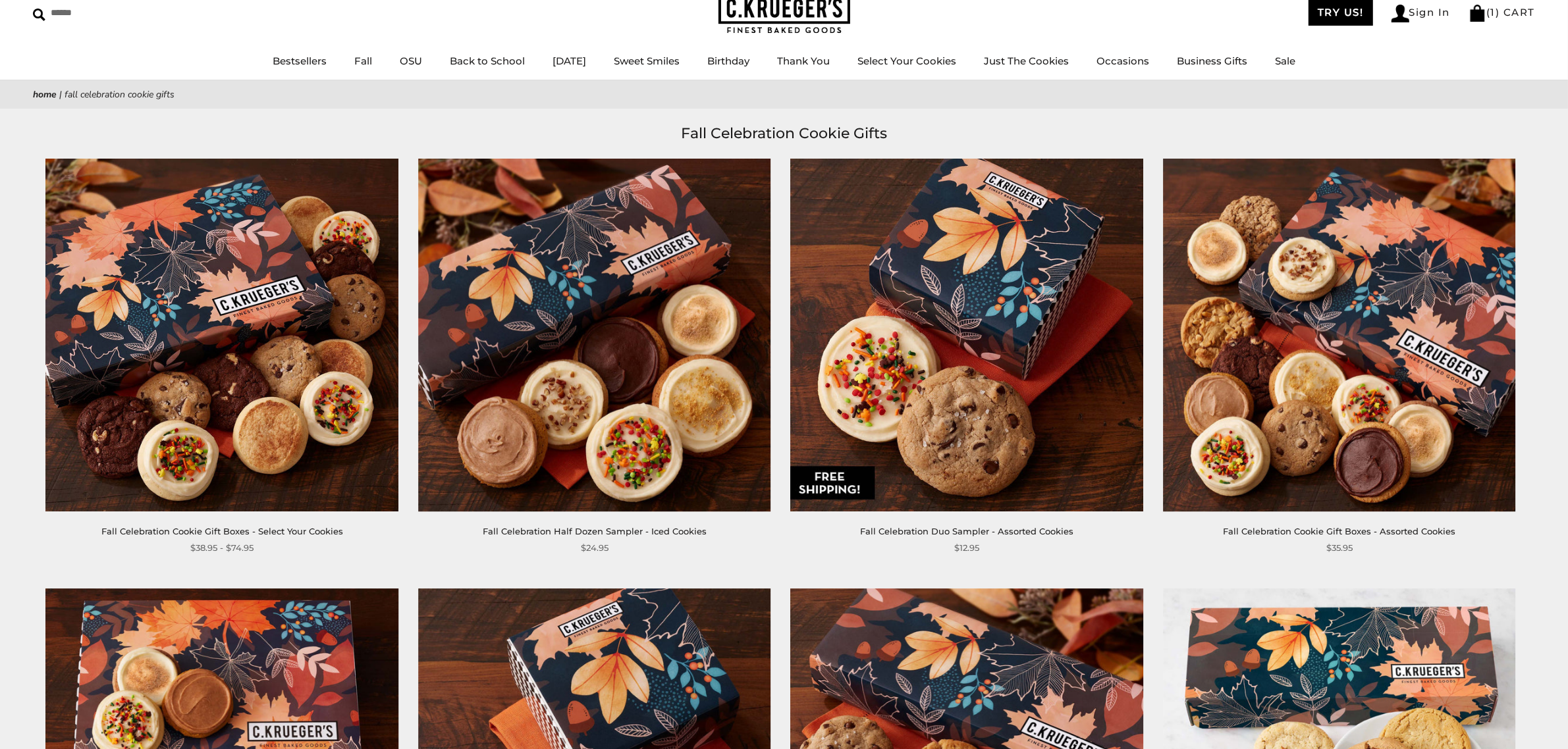
scroll to position [59, 0]
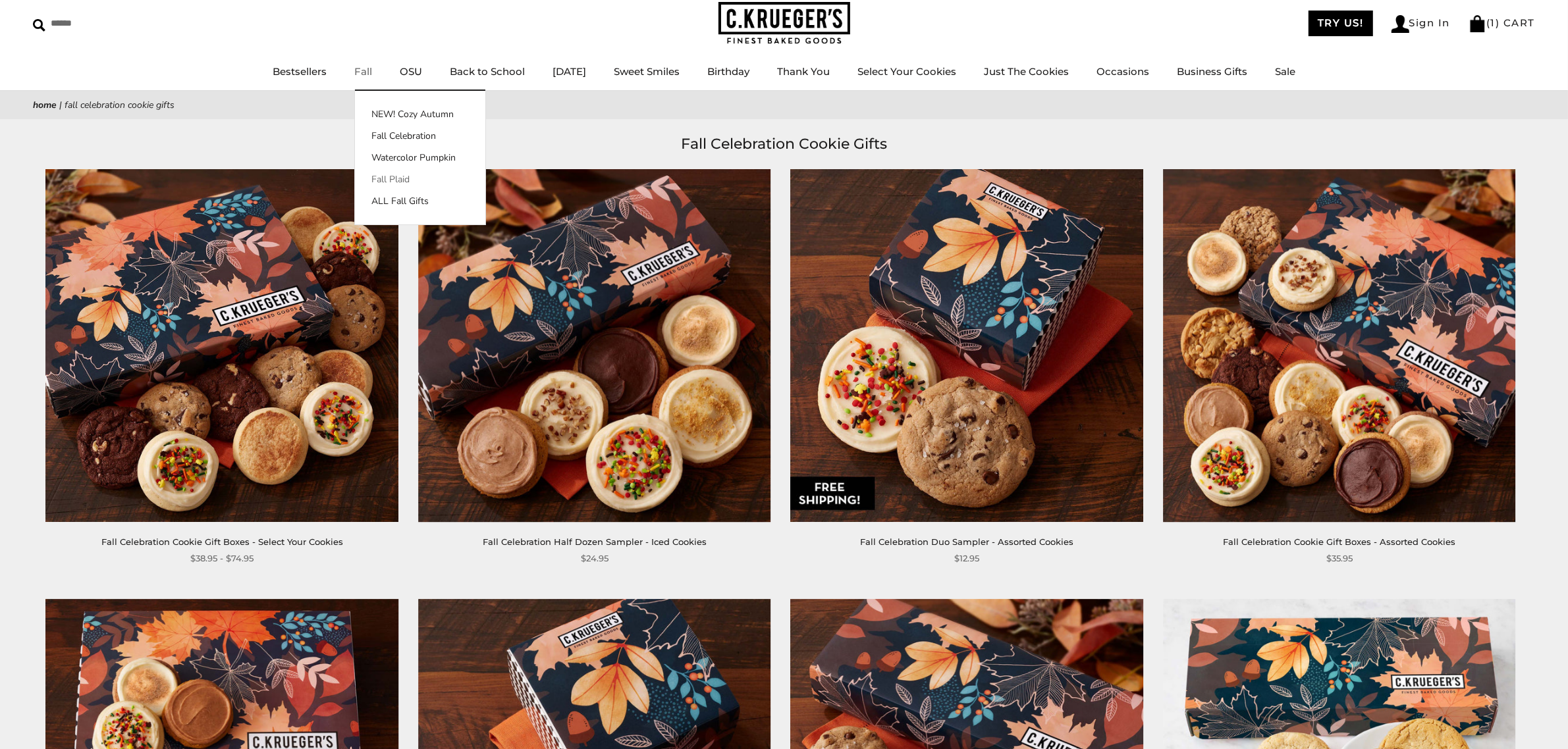
click at [381, 179] on link "Fall Plaid" at bounding box center [420, 179] width 131 height 14
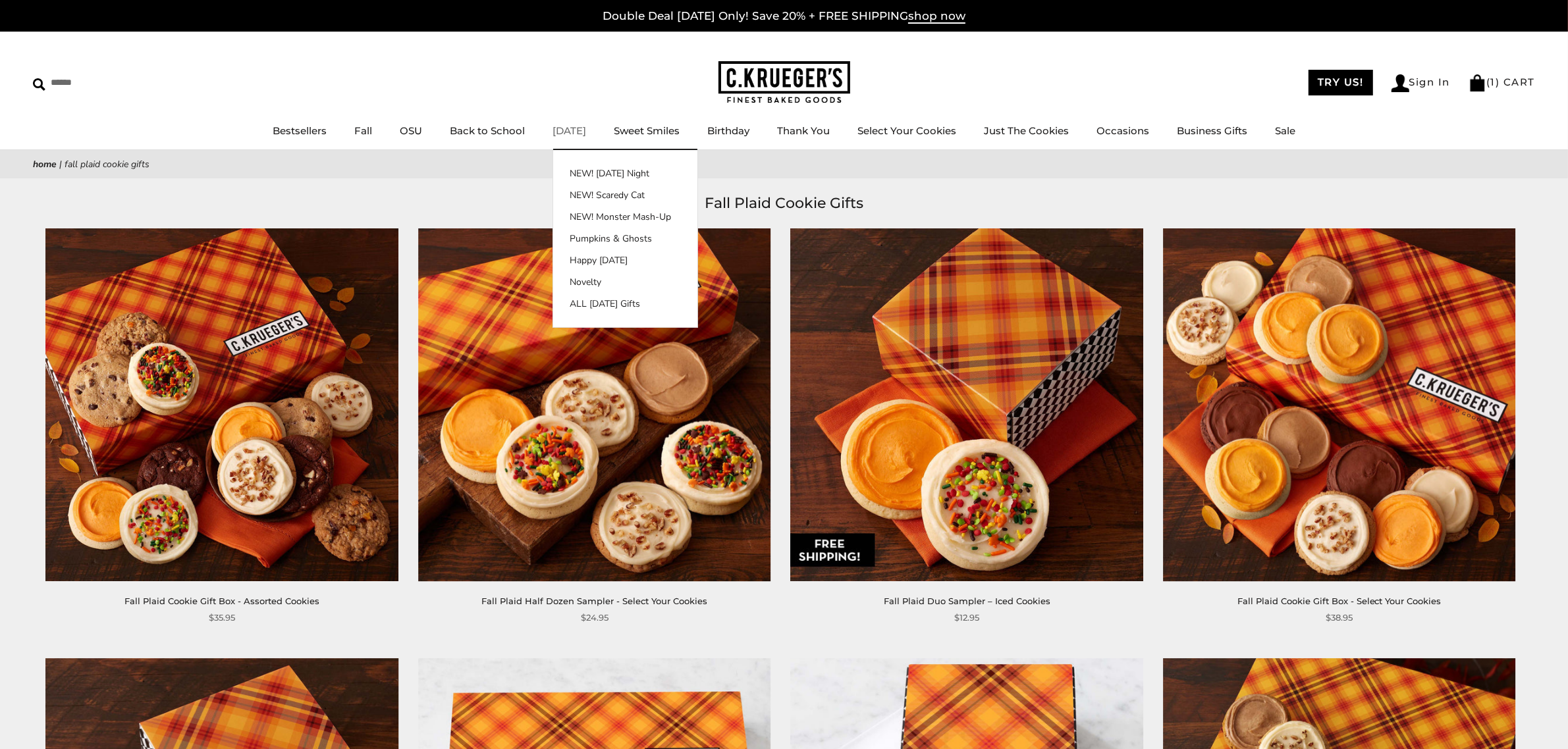
click at [574, 128] on link "[DATE]" at bounding box center [570, 131] width 34 height 13
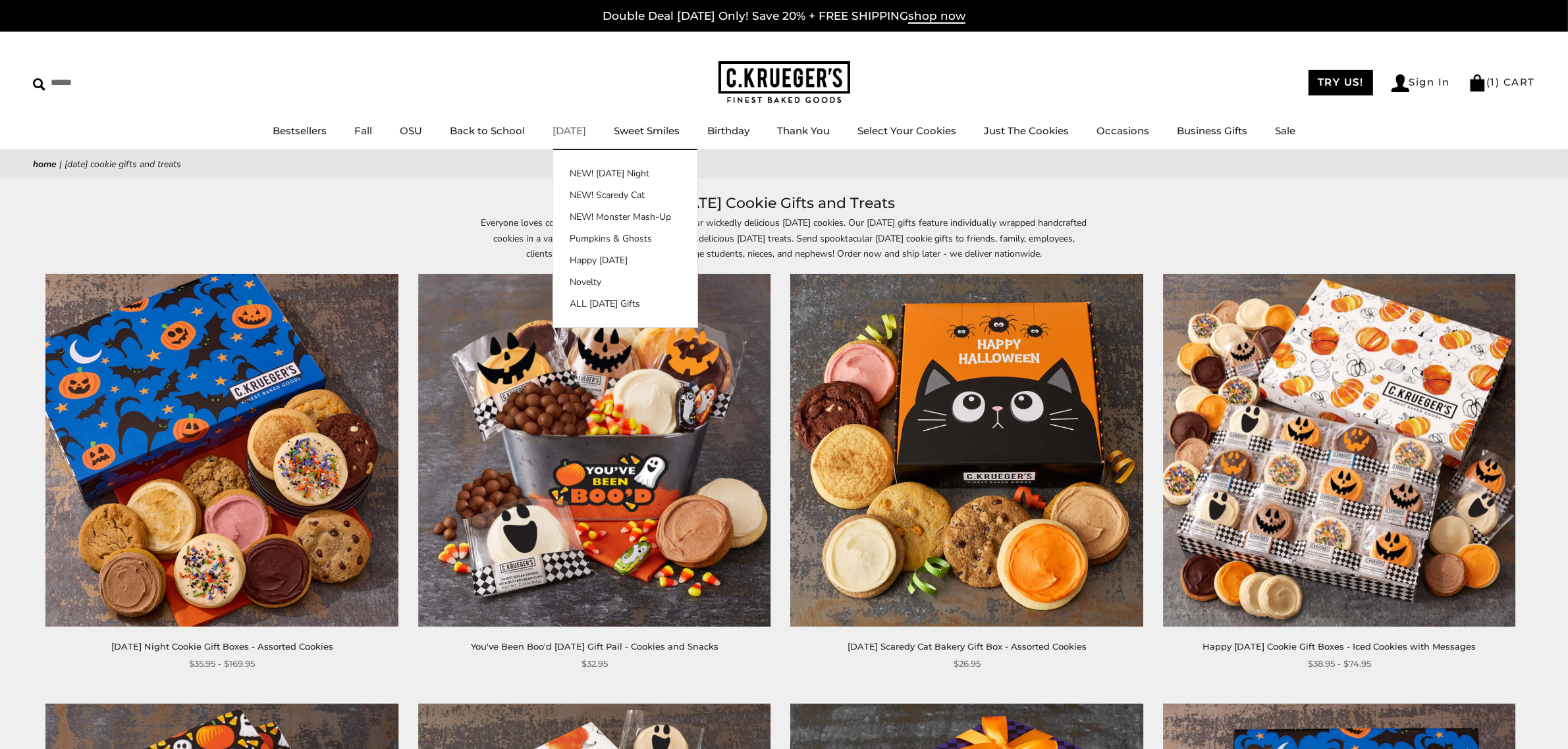
click at [574, 126] on link "[DATE]" at bounding box center [570, 131] width 34 height 13
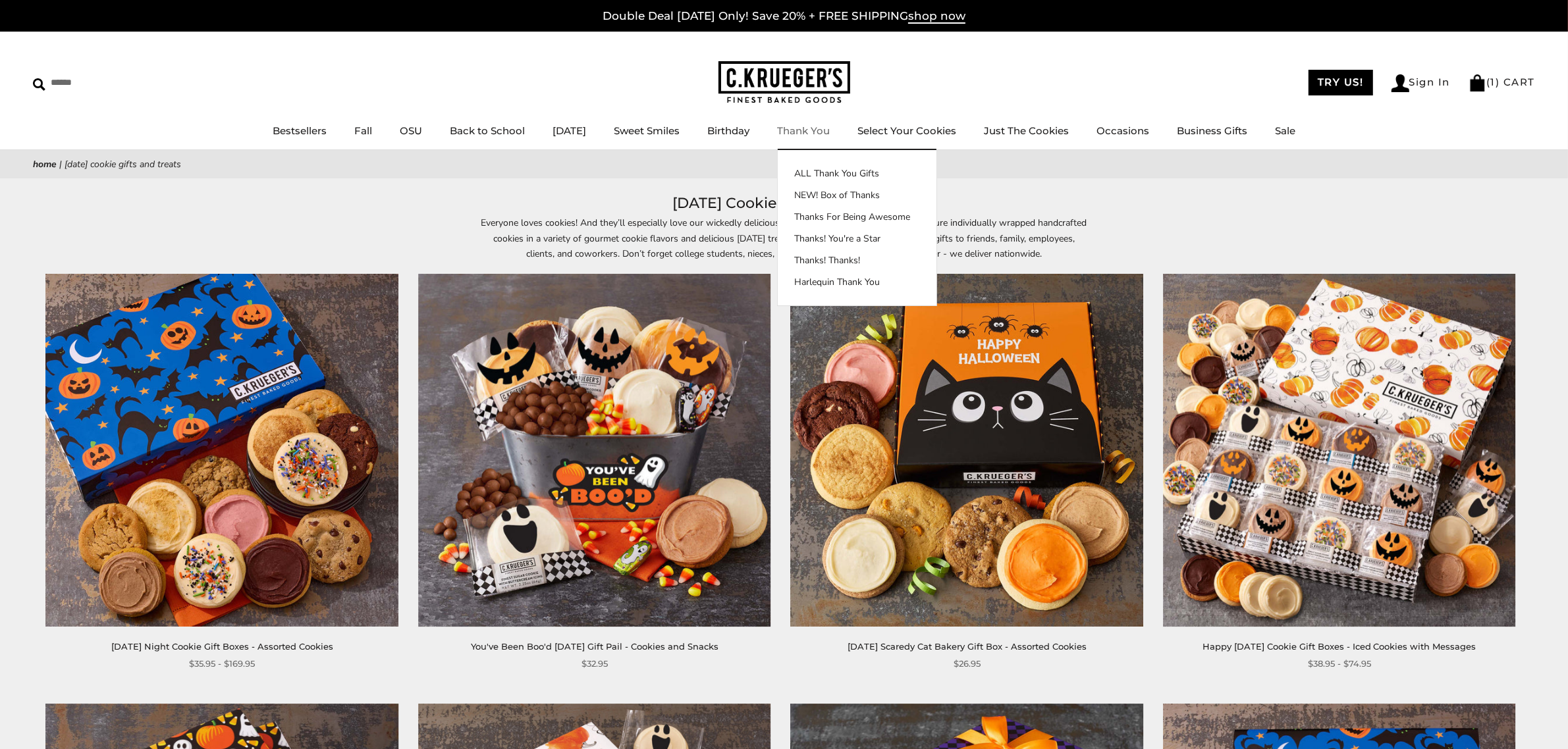
click at [799, 74] on img at bounding box center [784, 83] width 131 height 43
